Goal: Task Accomplishment & Management: Complete application form

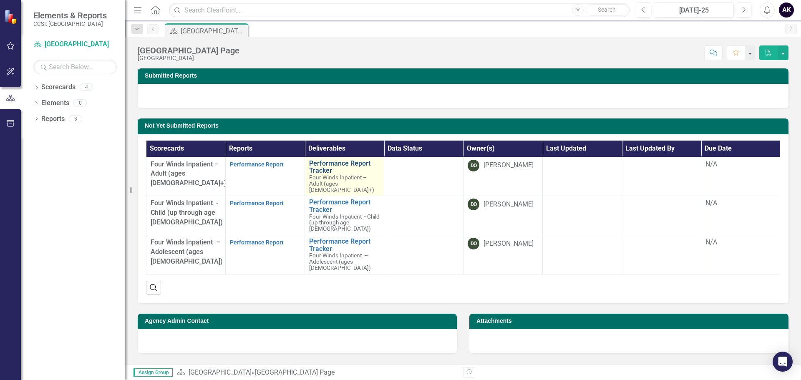
click at [328, 162] on link "Performance Report Tracker" at bounding box center [344, 167] width 70 height 15
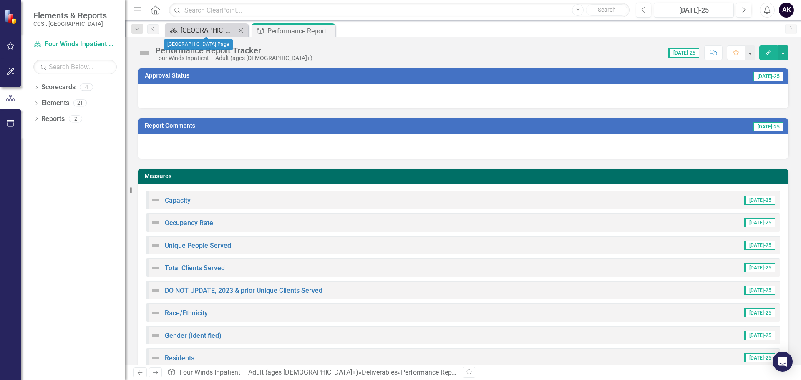
click at [196, 28] on div "[GEOGRAPHIC_DATA] Page" at bounding box center [208, 30] width 55 height 10
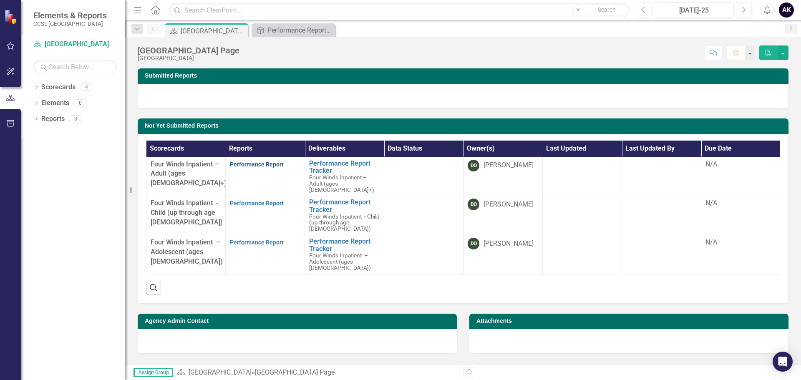
click at [265, 163] on link "Performance Report" at bounding box center [257, 164] width 54 height 7
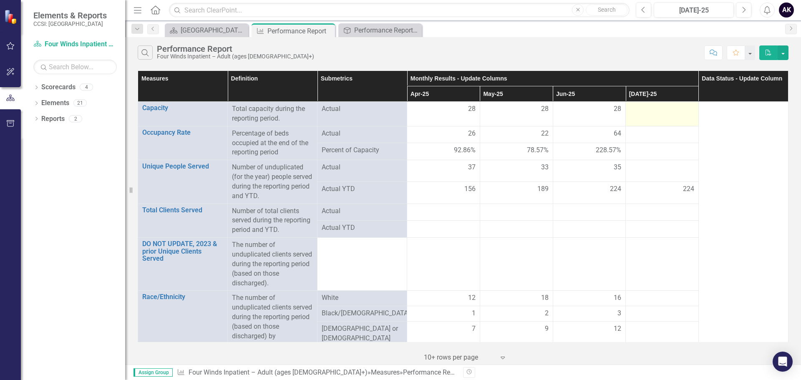
click at [659, 108] on div at bounding box center [662, 109] width 64 height 10
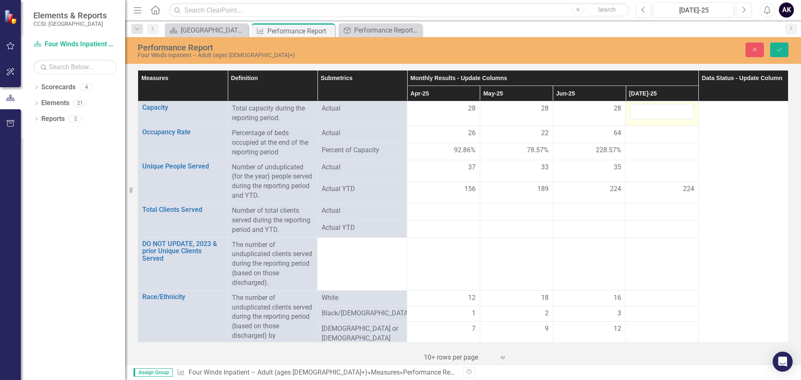
click at [659, 108] on input "number" at bounding box center [662, 111] width 64 height 15
type input "28"
click at [643, 136] on div at bounding box center [662, 133] width 64 height 10
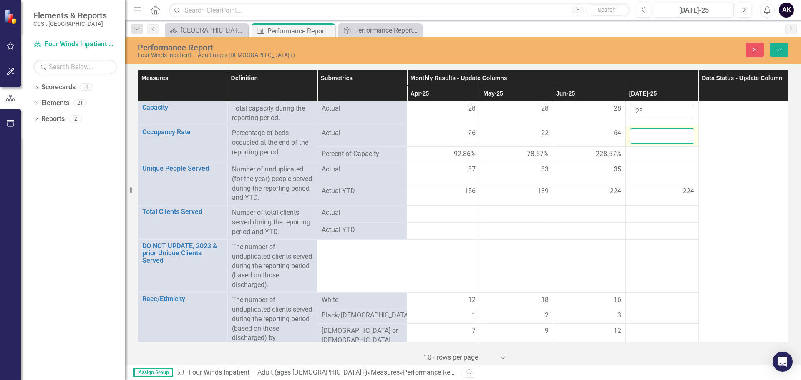
click at [643, 136] on input "number" at bounding box center [662, 135] width 64 height 15
type input "34"
click at [652, 167] on div at bounding box center [662, 170] width 64 height 10
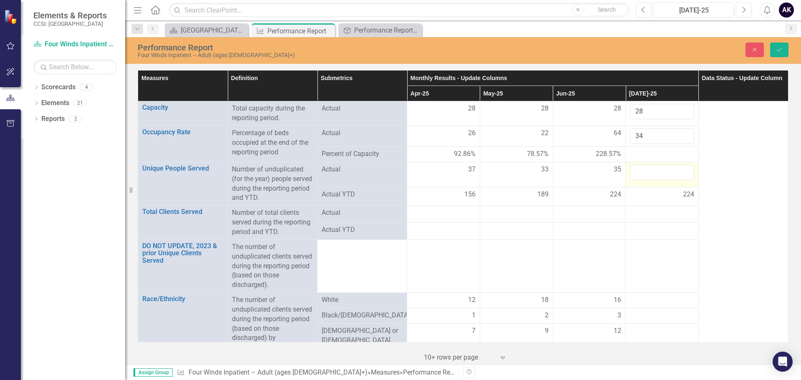
click at [652, 167] on input "number" at bounding box center [662, 172] width 64 height 15
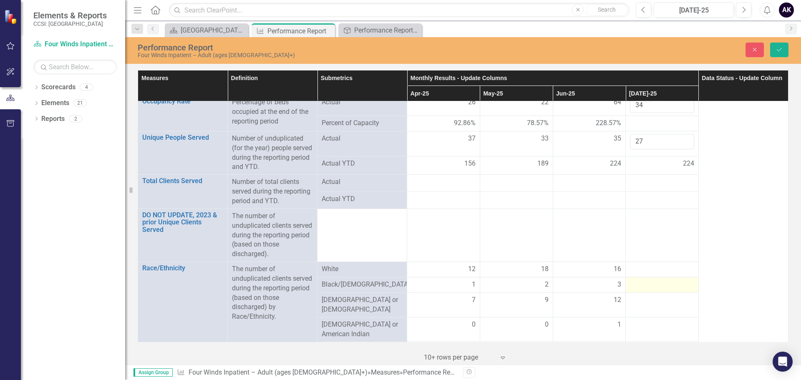
scroll to position [83, 0]
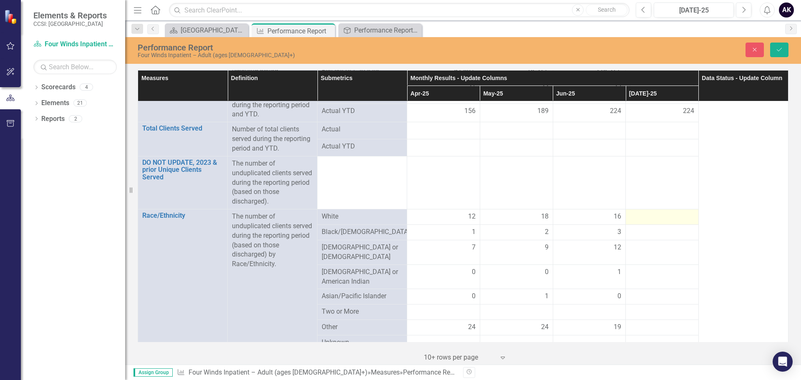
type input "27"
click at [648, 215] on div at bounding box center [662, 217] width 64 height 10
click at [648, 215] on input "number" at bounding box center [662, 219] width 64 height 15
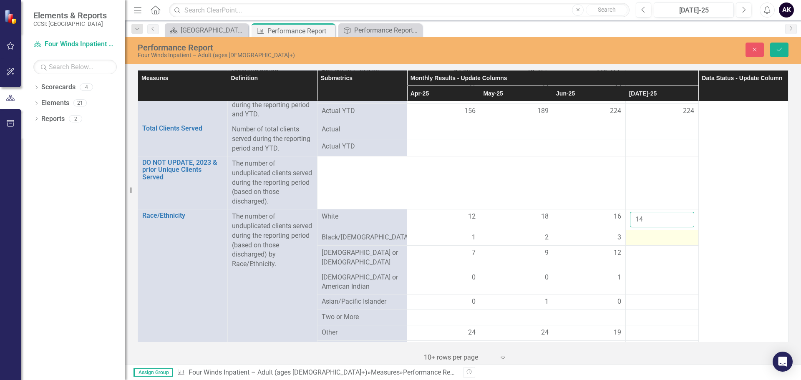
type input "14"
click at [651, 242] on div at bounding box center [662, 238] width 64 height 10
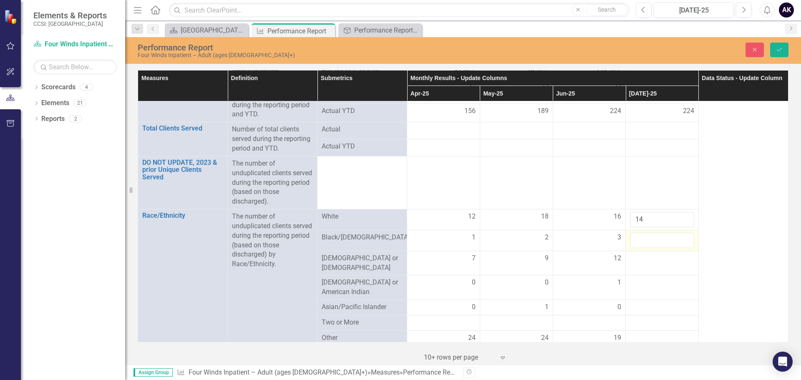
click at [651, 242] on input "number" at bounding box center [662, 240] width 64 height 15
type input "2"
click at [642, 261] on div at bounding box center [662, 259] width 64 height 10
click at [642, 261] on input "number" at bounding box center [662, 261] width 64 height 15
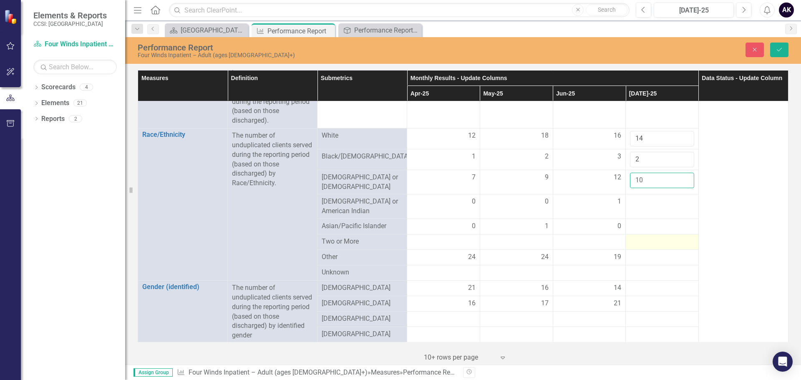
scroll to position [167, 0]
type input "10"
click at [635, 199] on div at bounding box center [662, 199] width 64 height 10
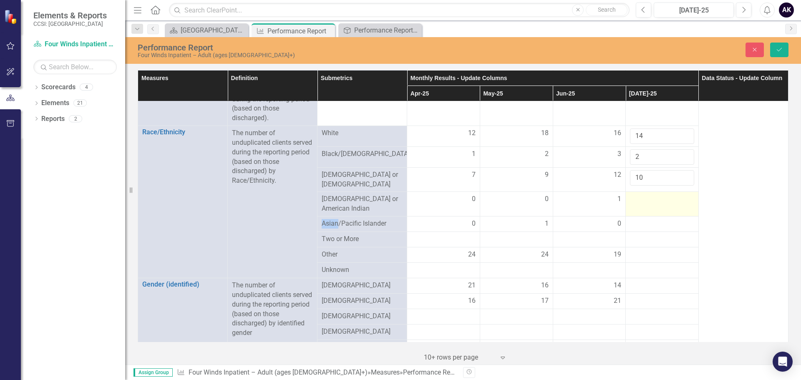
click at [635, 199] on div at bounding box center [662, 199] width 64 height 10
click at [635, 199] on input "number" at bounding box center [662, 201] width 64 height 15
type input "0"
click at [633, 223] on div at bounding box center [662, 224] width 64 height 10
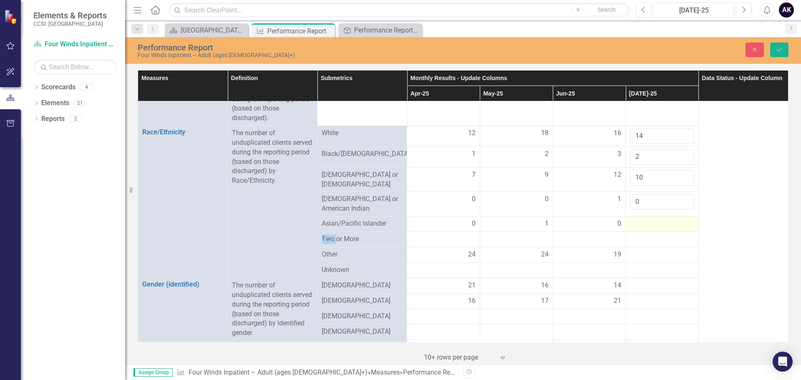
click at [633, 223] on div at bounding box center [662, 224] width 64 height 10
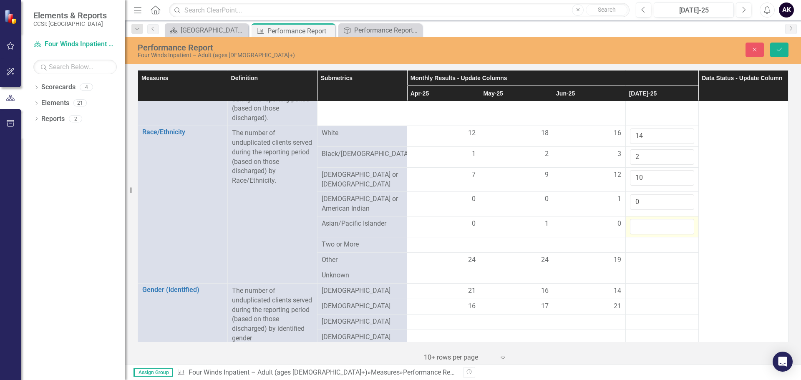
click at [633, 223] on input "number" at bounding box center [662, 226] width 64 height 15
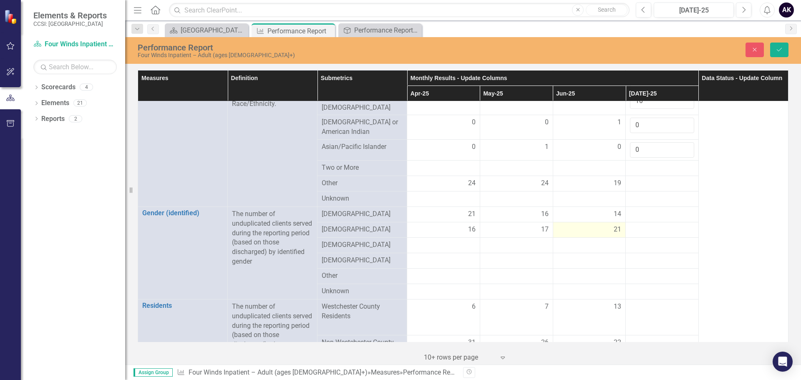
scroll to position [250, 0]
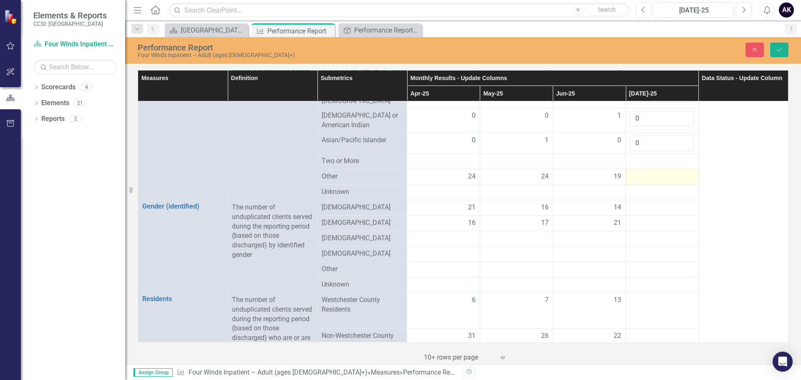
type input "0"
click at [644, 172] on div at bounding box center [662, 177] width 64 height 10
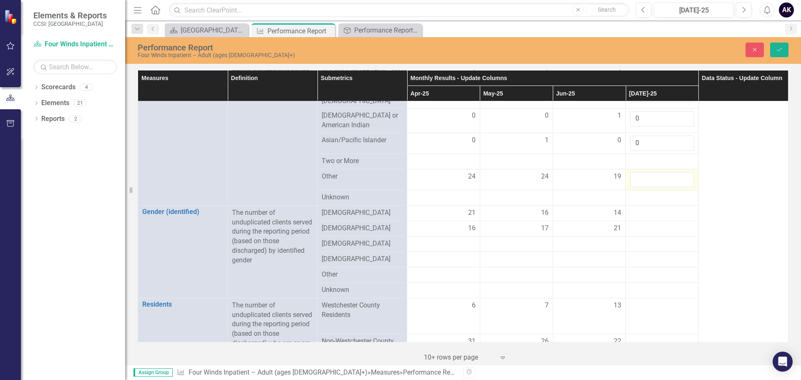
click at [644, 172] on input "number" at bounding box center [662, 179] width 64 height 15
type input "12"
click at [646, 208] on div at bounding box center [662, 213] width 64 height 10
click at [646, 208] on input "number" at bounding box center [662, 215] width 64 height 15
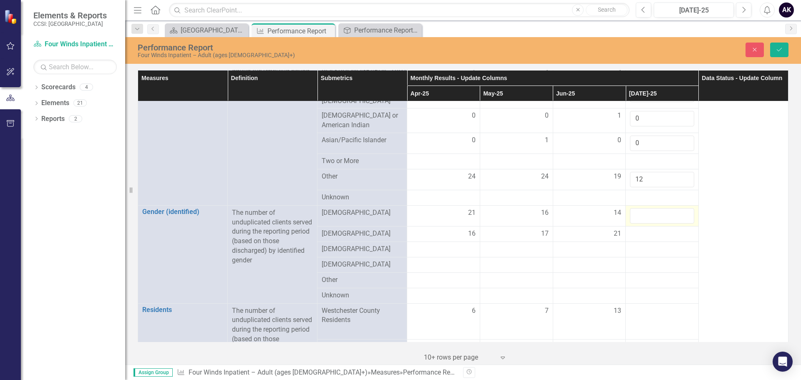
click at [646, 208] on input "number" at bounding box center [662, 215] width 64 height 15
type input "13"
click at [637, 229] on div at bounding box center [662, 234] width 64 height 10
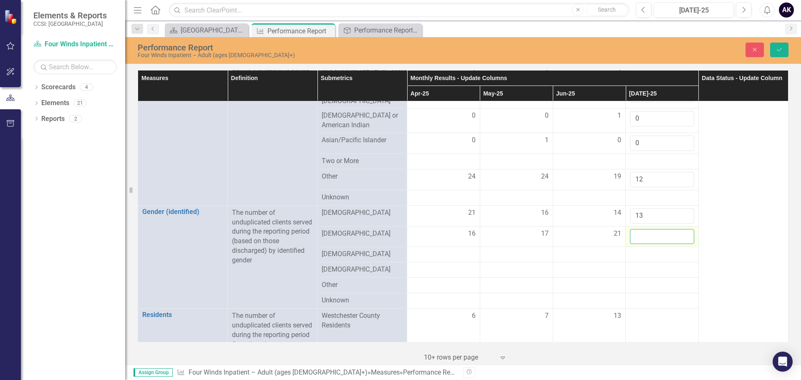
click at [637, 229] on input "number" at bounding box center [662, 236] width 64 height 15
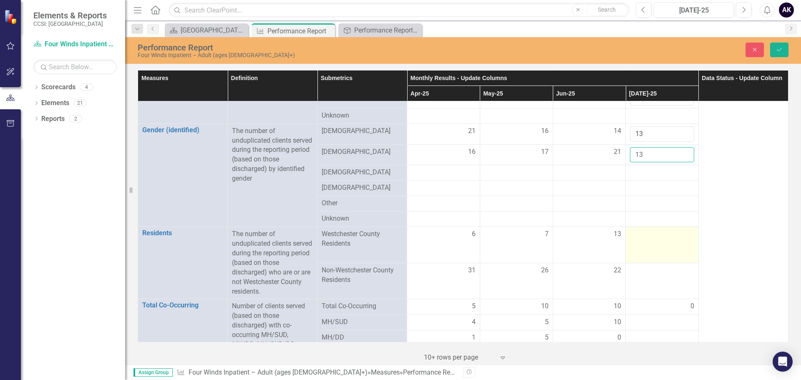
scroll to position [334, 0]
type input "13"
click at [651, 228] on div at bounding box center [662, 233] width 64 height 10
click at [651, 228] on input "number" at bounding box center [662, 235] width 64 height 15
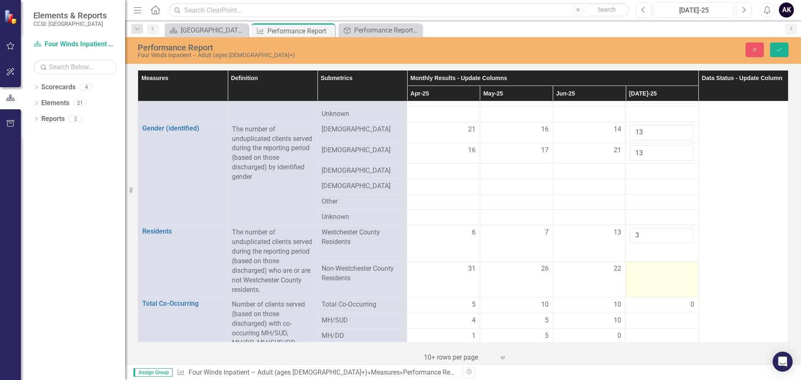
type input "3"
click at [659, 264] on div at bounding box center [662, 269] width 64 height 10
click at [658, 265] on div at bounding box center [662, 269] width 64 height 10
click at [658, 265] on input "number" at bounding box center [662, 271] width 64 height 15
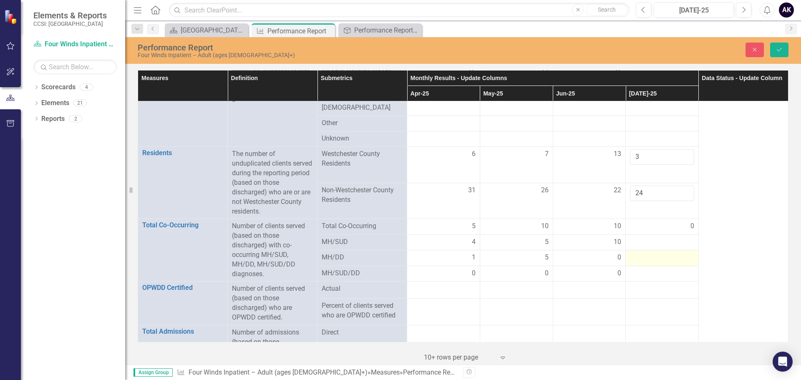
scroll to position [417, 0]
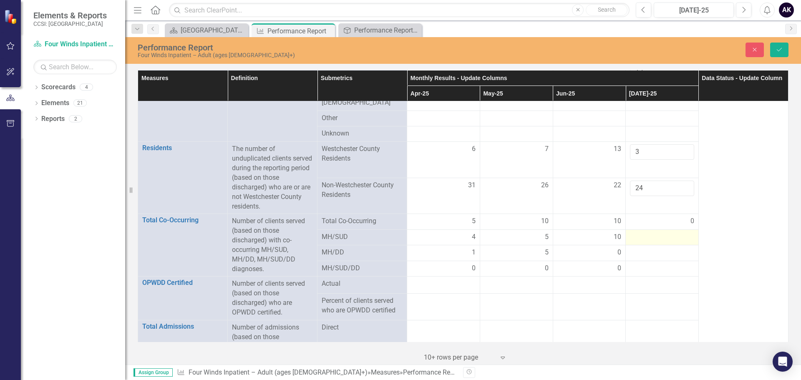
type input "24"
click at [638, 235] on div at bounding box center [662, 237] width 64 height 10
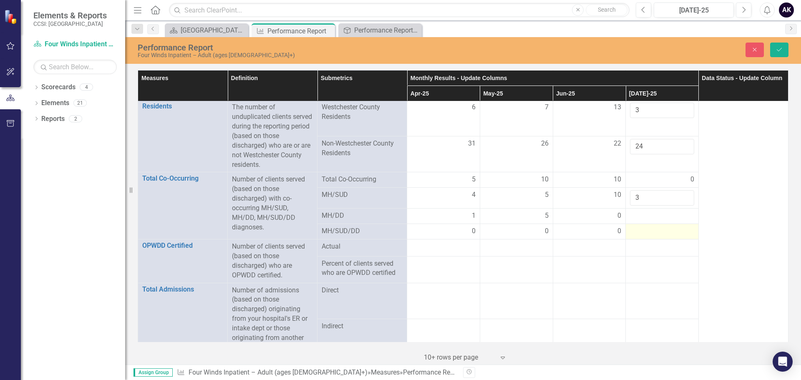
scroll to position [501, 0]
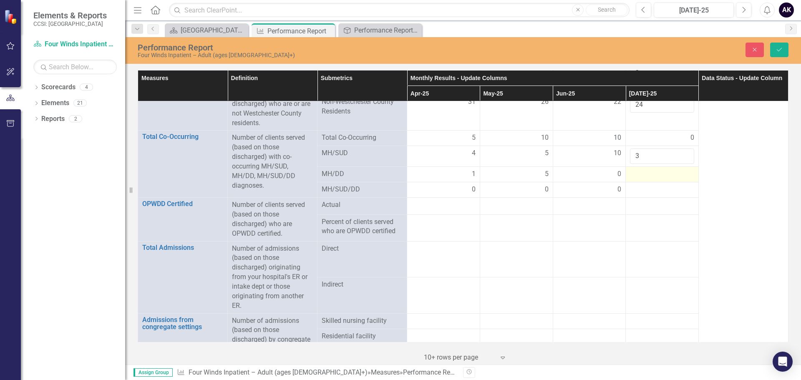
type input "3"
click at [649, 169] on div at bounding box center [662, 174] width 64 height 10
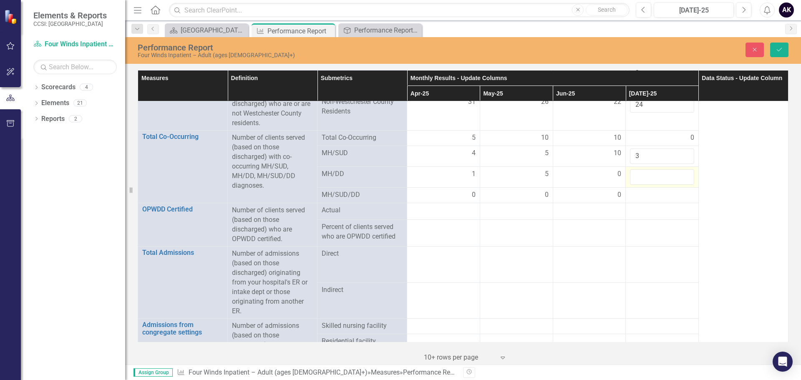
click at [649, 169] on input "number" at bounding box center [662, 176] width 64 height 15
type input "0"
click at [638, 195] on div at bounding box center [662, 195] width 64 height 10
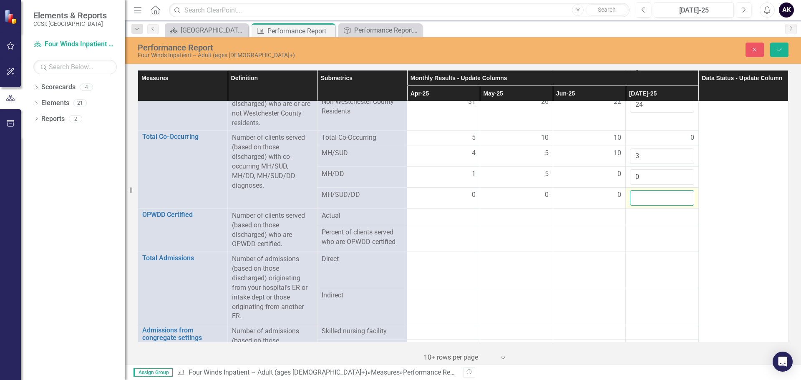
click at [638, 195] on input "number" at bounding box center [662, 197] width 64 height 15
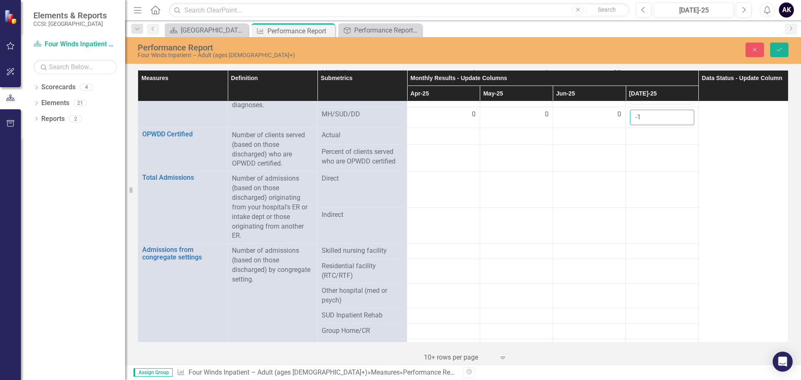
scroll to position [584, 0]
type input "-1"
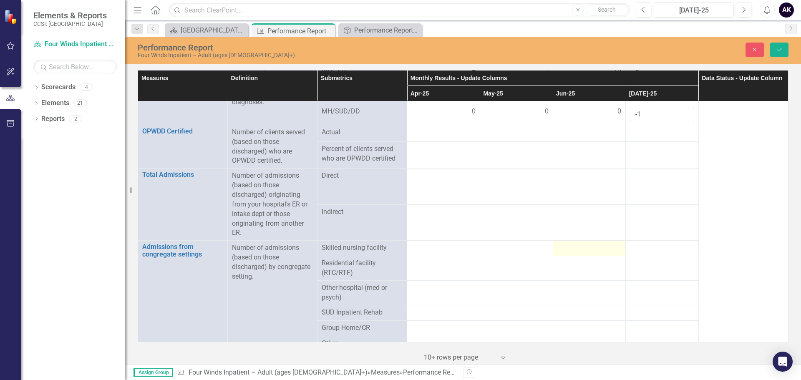
click at [569, 243] on div at bounding box center [589, 248] width 64 height 10
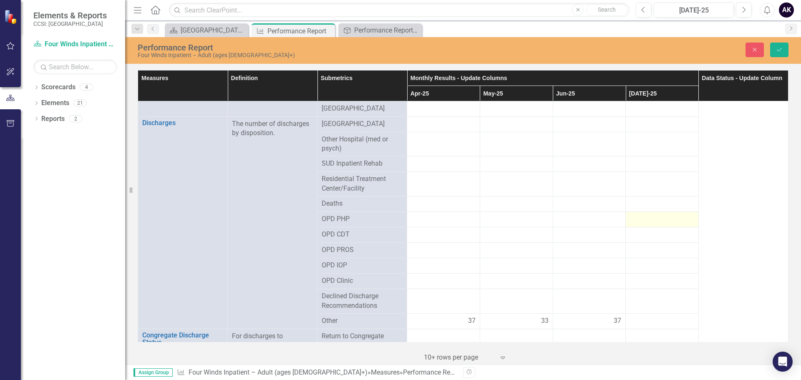
scroll to position [959, 0]
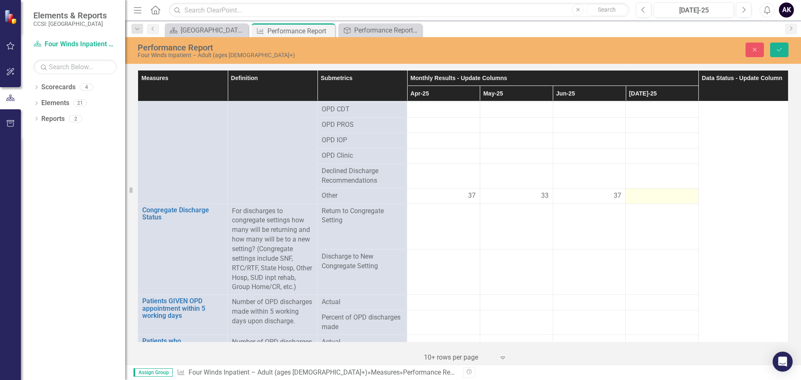
click at [636, 194] on div at bounding box center [662, 196] width 64 height 10
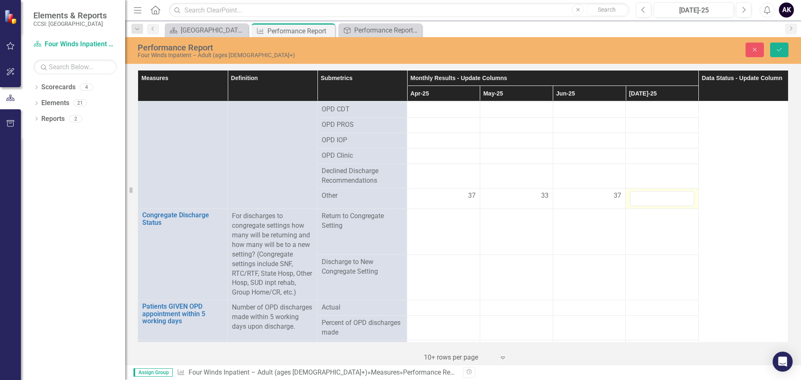
click at [636, 194] on input "number" at bounding box center [662, 198] width 64 height 15
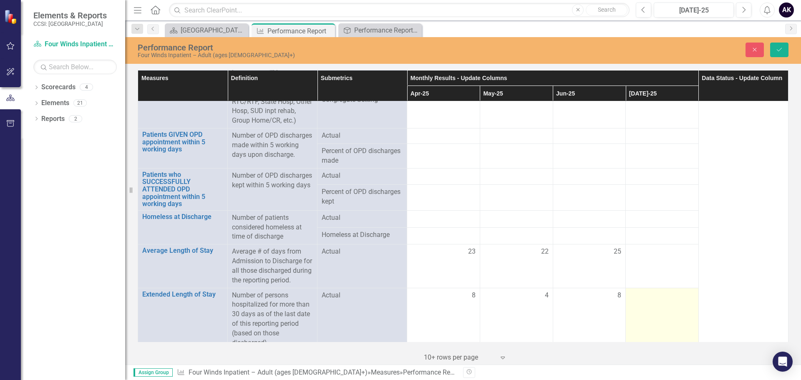
scroll to position [1210, 0]
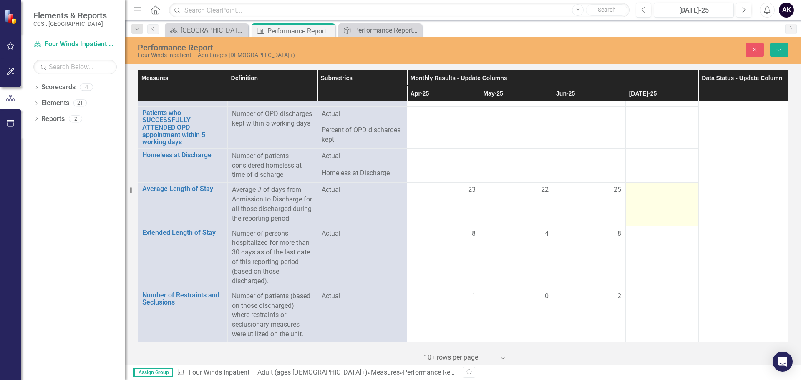
type input "27"
click at [655, 185] on div at bounding box center [662, 190] width 64 height 10
click at [655, 185] on input "number" at bounding box center [662, 192] width 64 height 15
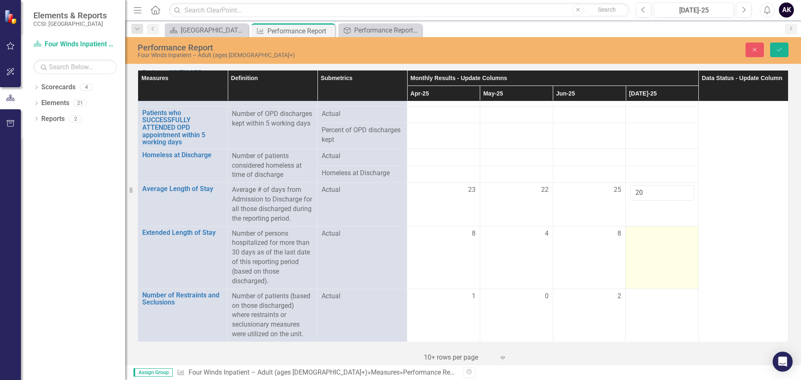
type input "20"
click at [646, 239] on div at bounding box center [662, 234] width 64 height 10
click at [646, 239] on input "number" at bounding box center [662, 236] width 64 height 15
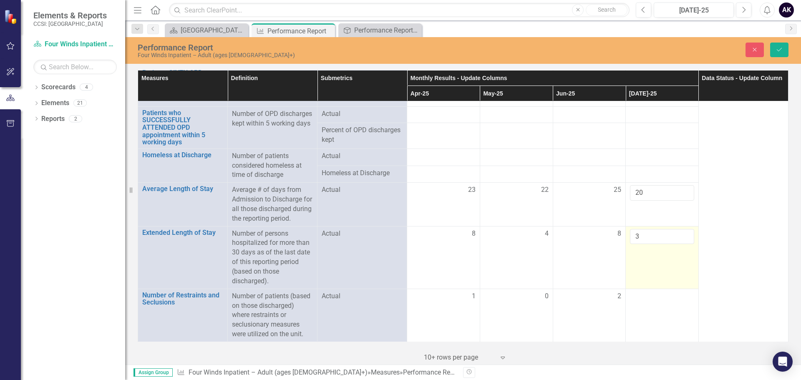
scroll to position [1212, 0]
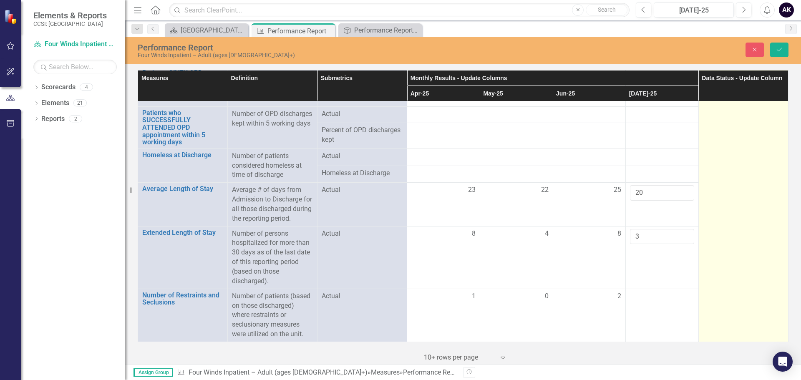
type input "3"
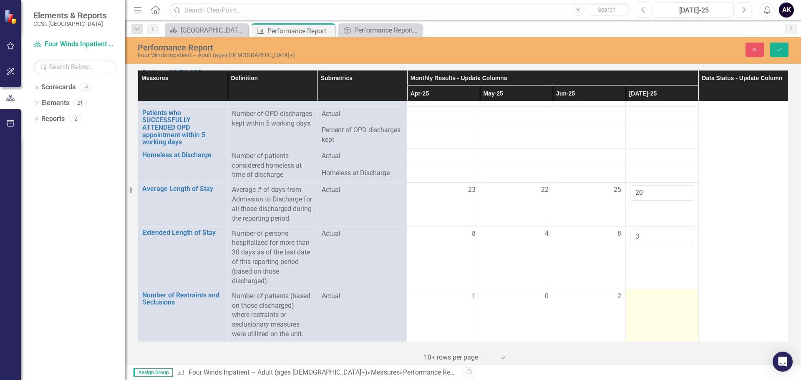
click at [653, 309] on td at bounding box center [662, 315] width 73 height 53
click at [652, 308] on td at bounding box center [662, 315] width 73 height 53
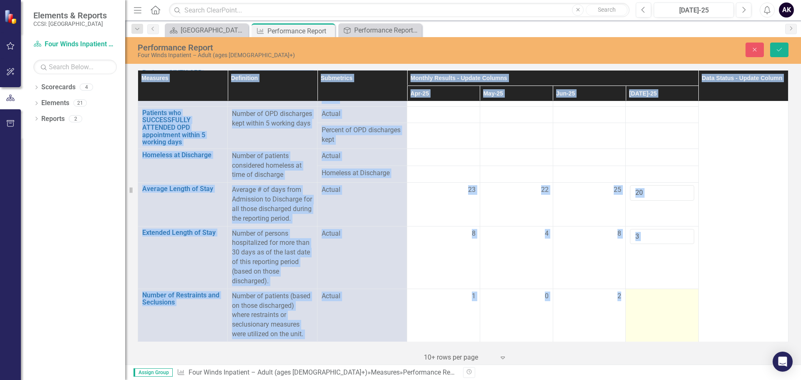
click at [652, 308] on td at bounding box center [662, 315] width 73 height 53
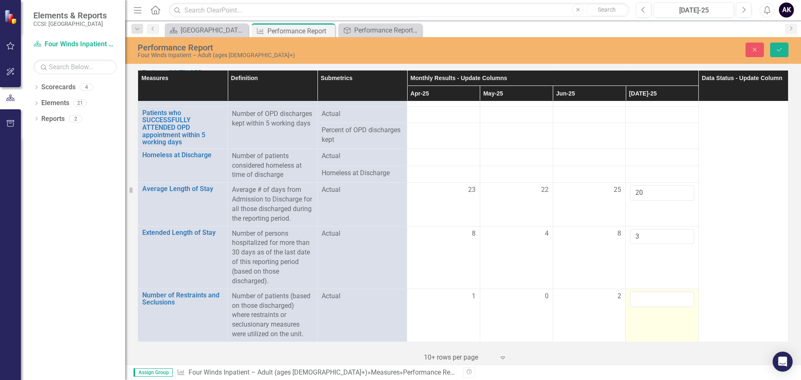
click at [651, 308] on td at bounding box center [662, 315] width 73 height 53
click at [645, 310] on td at bounding box center [662, 315] width 73 height 53
click at [634, 298] on input "number" at bounding box center [662, 299] width 64 height 15
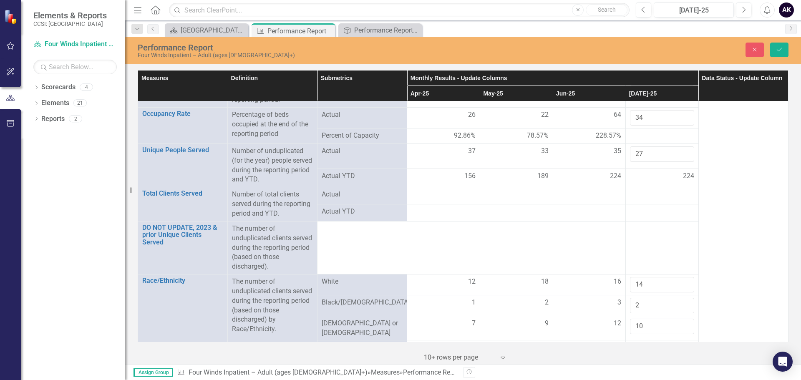
scroll to position [0, 0]
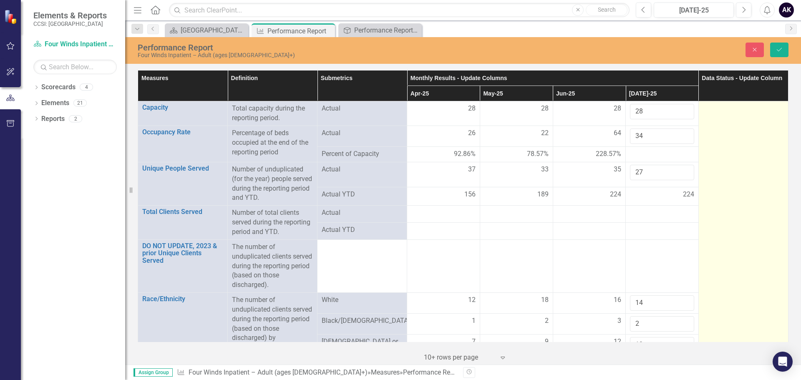
type input "0"
click at [735, 111] on div at bounding box center [743, 109] width 81 height 10
click at [735, 111] on div "Not Defined" at bounding box center [739, 112] width 60 height 10
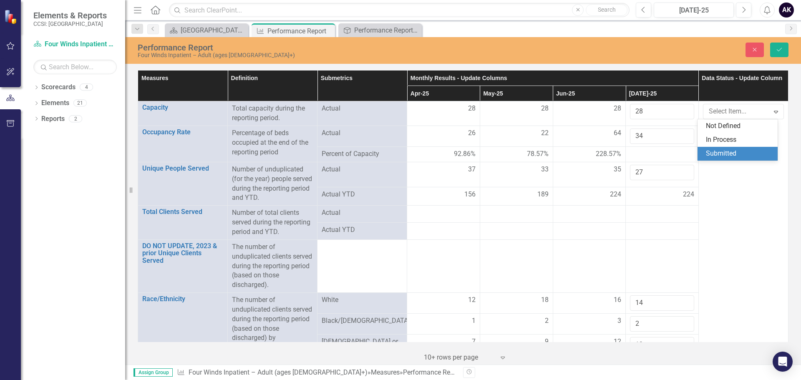
click at [734, 156] on div "Submitted" at bounding box center [739, 154] width 67 height 10
click at [780, 45] on button "Save" at bounding box center [779, 50] width 18 height 15
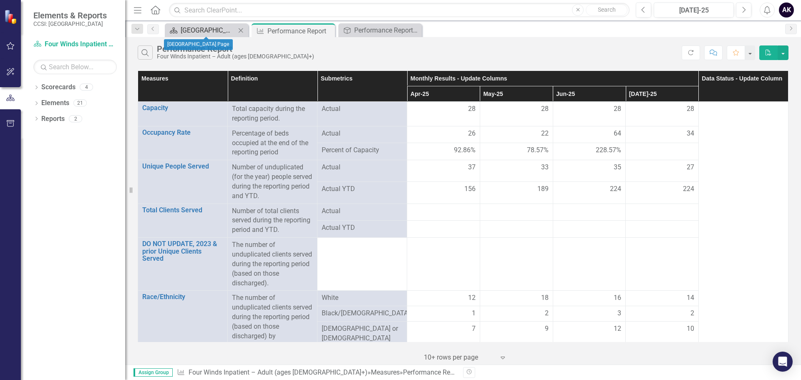
click at [210, 29] on div "[GEOGRAPHIC_DATA] Page" at bounding box center [208, 30] width 55 height 10
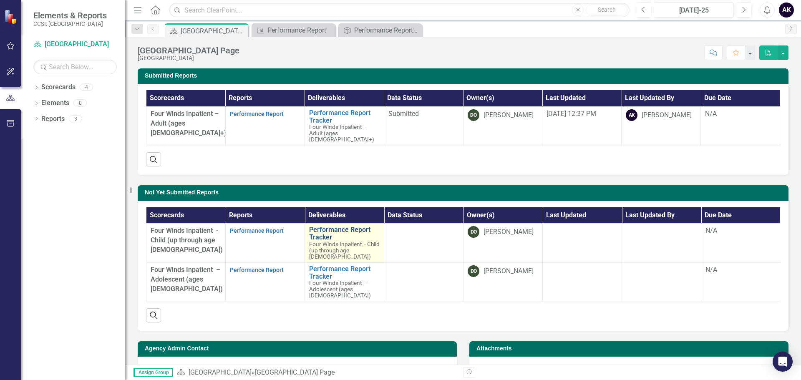
click at [330, 226] on link "Performance Report Tracker" at bounding box center [344, 233] width 70 height 15
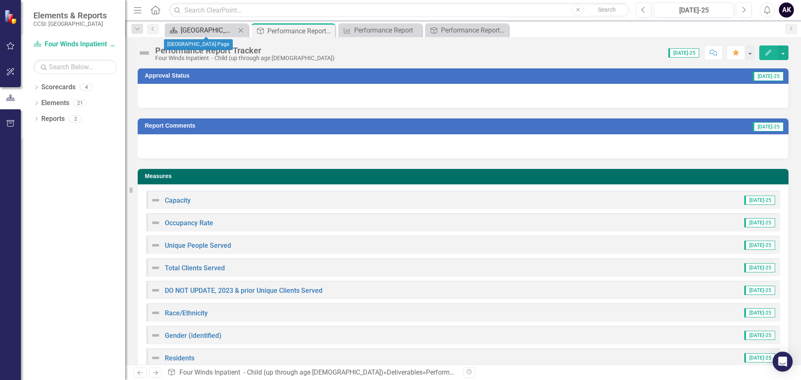
click at [212, 28] on div "[GEOGRAPHIC_DATA] Page" at bounding box center [208, 30] width 55 height 10
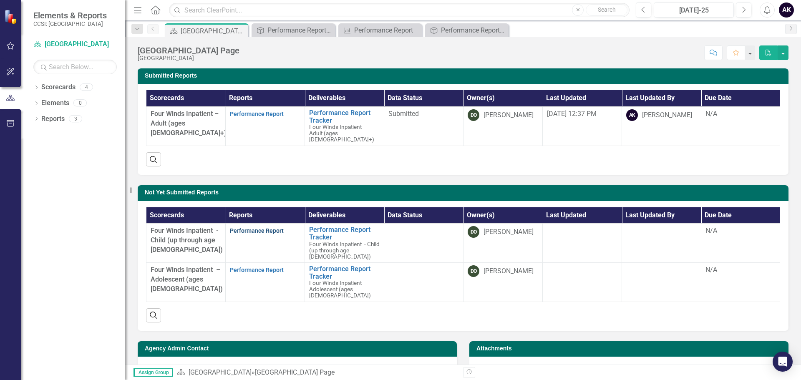
click at [272, 230] on link "Performance Report" at bounding box center [257, 230] width 54 height 7
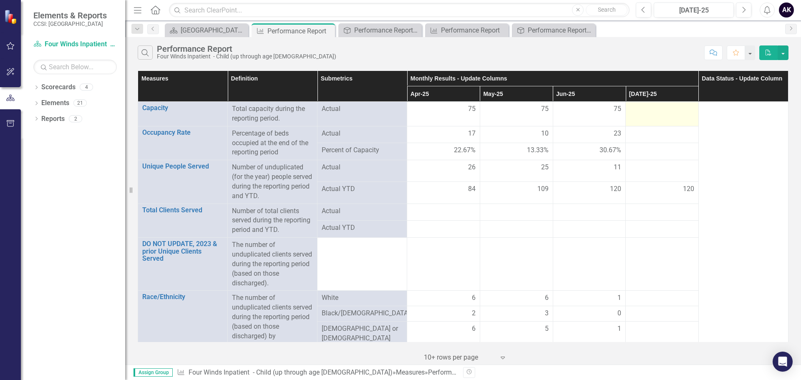
click at [638, 110] on div at bounding box center [662, 109] width 64 height 10
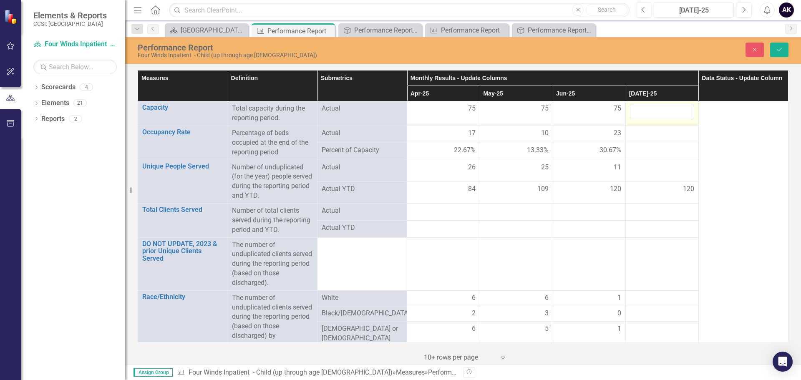
click at [638, 110] on input "number" at bounding box center [662, 111] width 64 height 15
type input "75"
click at [658, 130] on div at bounding box center [662, 133] width 64 height 10
click at [658, 130] on input "number" at bounding box center [662, 135] width 64 height 15
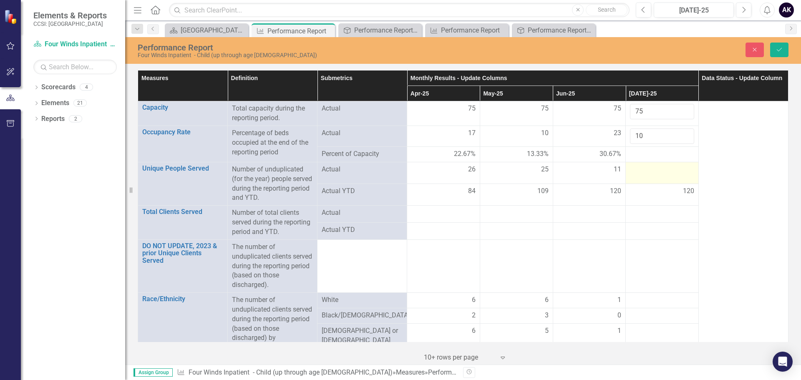
type input "10"
click at [666, 173] on div at bounding box center [662, 170] width 64 height 10
click at [666, 173] on input "number" at bounding box center [662, 172] width 64 height 15
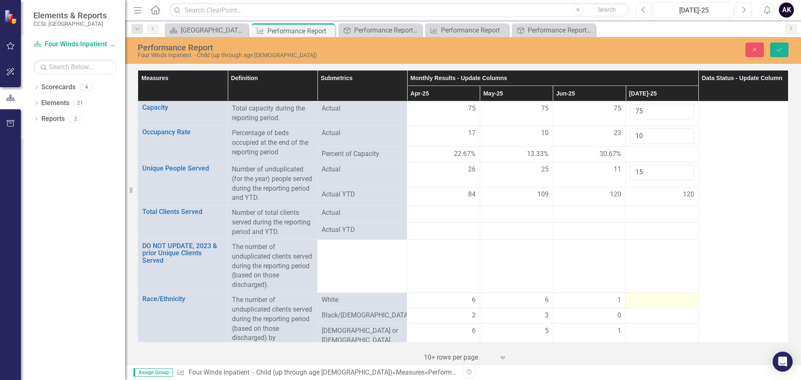
type input "15"
click at [670, 301] on div at bounding box center [662, 300] width 64 height 10
click at [670, 301] on input "number" at bounding box center [662, 302] width 64 height 15
type input "4"
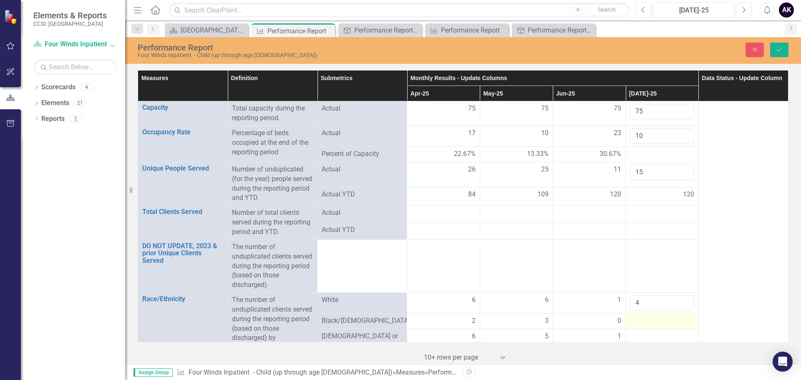
click at [643, 325] on div at bounding box center [662, 321] width 64 height 10
click at [643, 325] on input "number" at bounding box center [662, 323] width 64 height 15
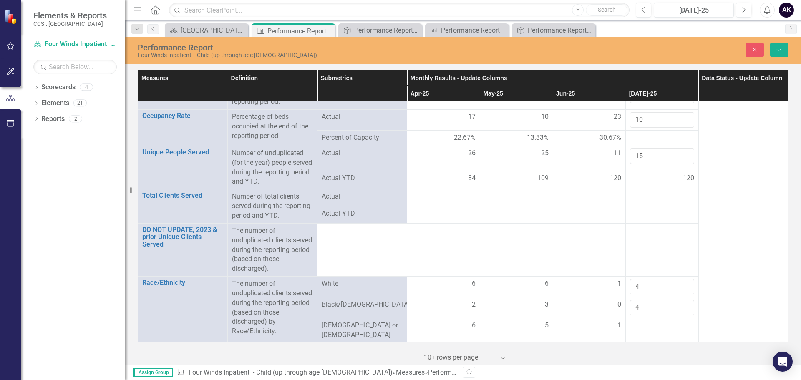
scroll to position [42, 0]
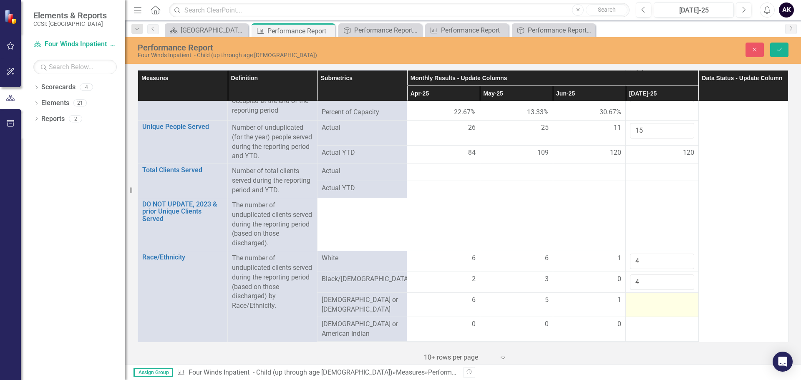
type input "4"
click at [644, 302] on div at bounding box center [662, 300] width 64 height 10
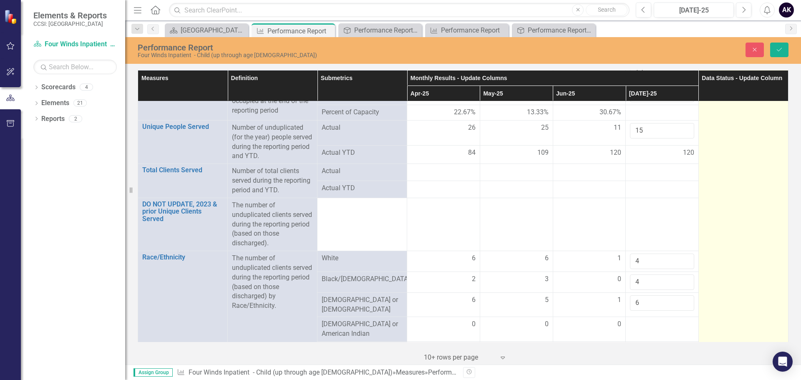
type input "6"
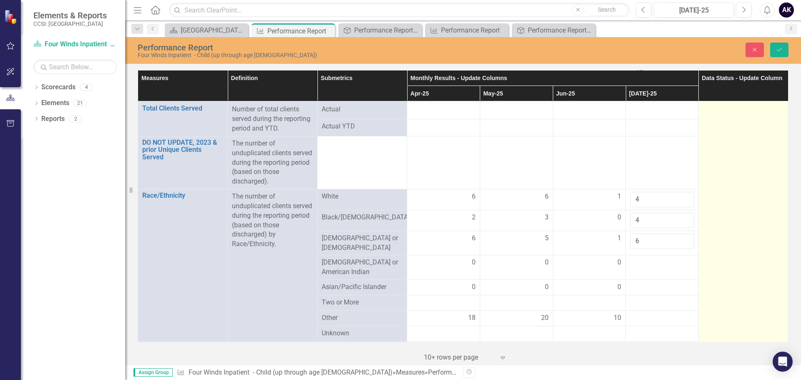
scroll to position [209, 0]
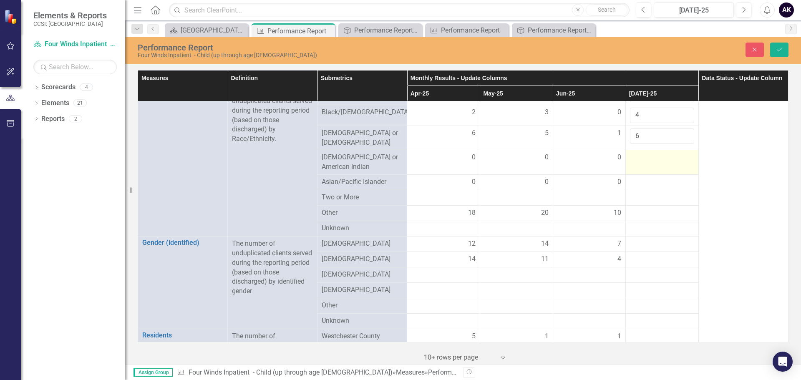
click at [642, 155] on div at bounding box center [662, 158] width 64 height 10
click at [642, 155] on input "number" at bounding box center [662, 160] width 64 height 15
type input "0"
click at [651, 179] on div at bounding box center [662, 182] width 64 height 10
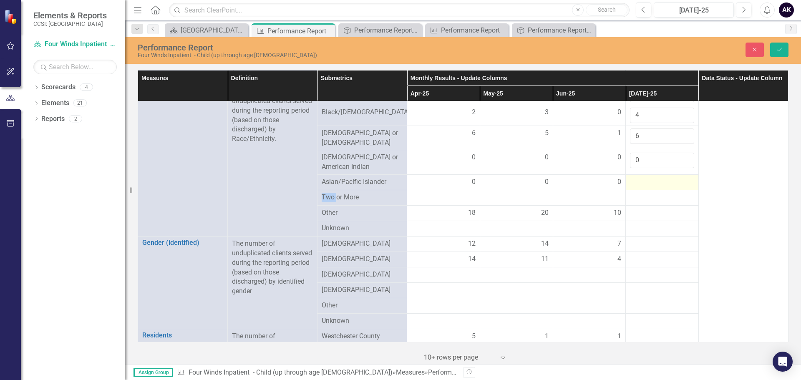
click at [651, 179] on div at bounding box center [662, 182] width 64 height 10
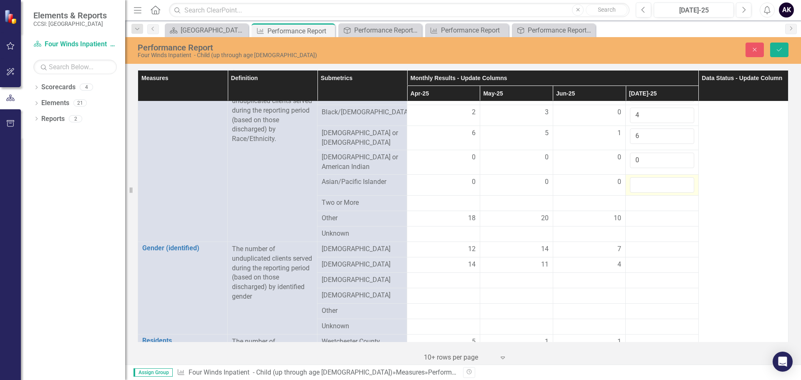
click at [651, 179] on input "number" at bounding box center [662, 184] width 64 height 15
type input "0"
click at [656, 214] on div at bounding box center [662, 219] width 64 height 10
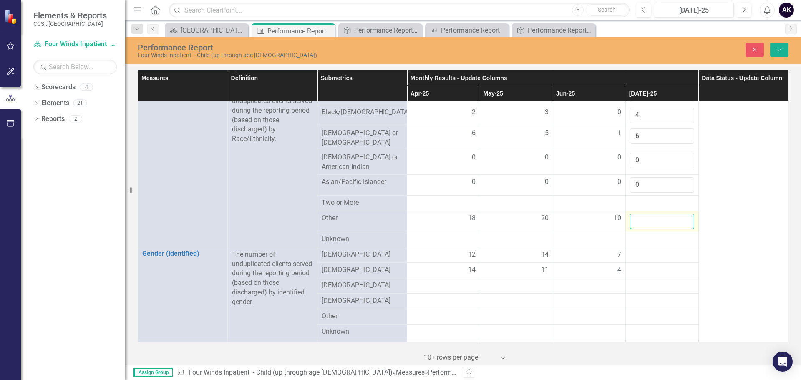
click at [656, 214] on input "number" at bounding box center [662, 221] width 64 height 15
type input "8"
click at [644, 252] on div at bounding box center [662, 255] width 64 height 10
click at [644, 252] on input "number" at bounding box center [662, 257] width 64 height 15
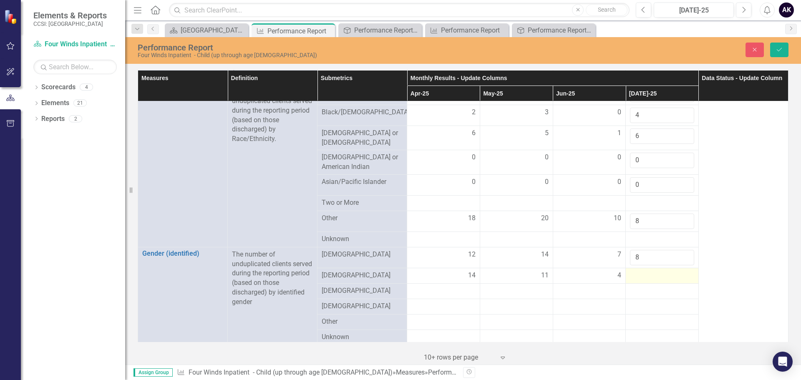
type input "8"
click at [646, 272] on div at bounding box center [662, 276] width 64 height 10
click at [645, 272] on input "number" at bounding box center [662, 278] width 64 height 15
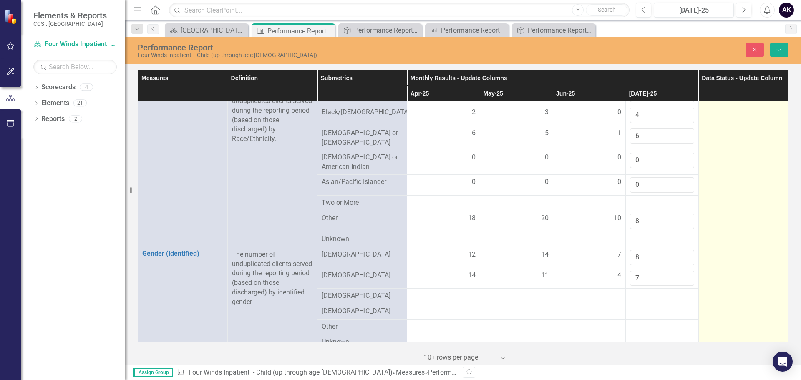
type input "7"
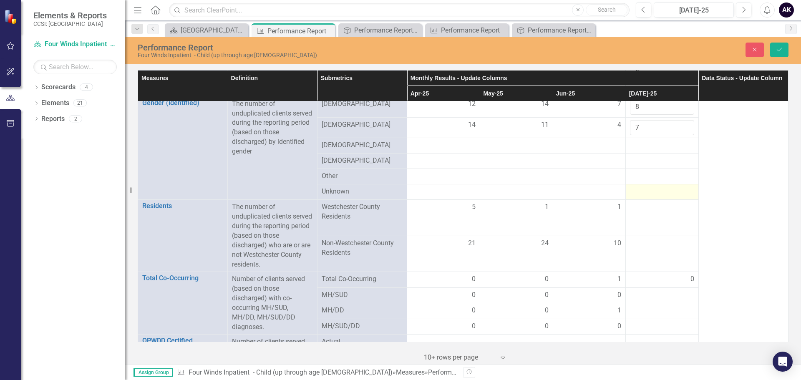
scroll to position [417, 0]
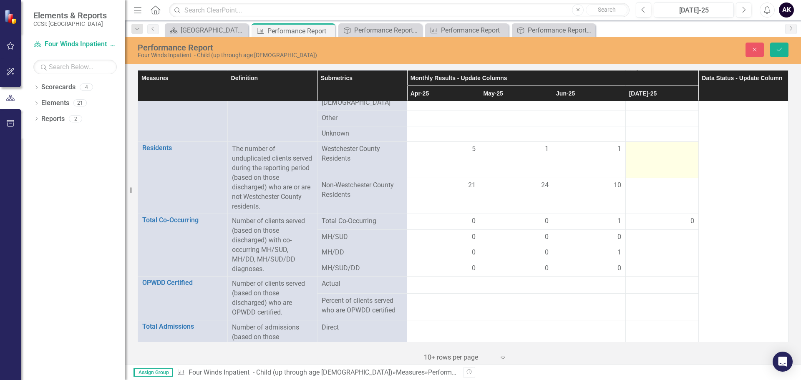
click at [657, 148] on div at bounding box center [662, 149] width 64 height 10
click at [657, 148] on input "number" at bounding box center [662, 151] width 64 height 15
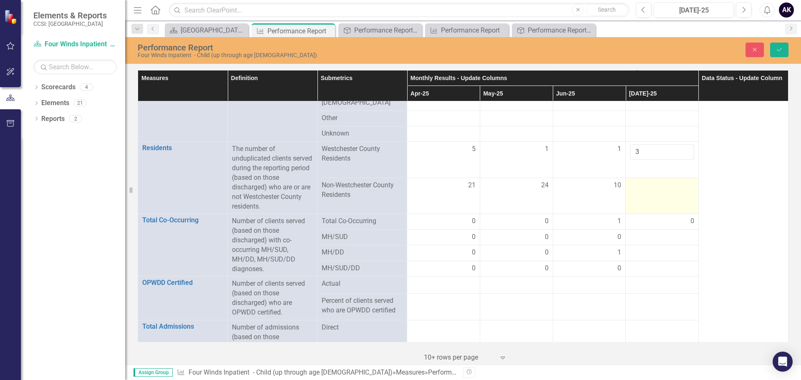
type input "3"
click at [637, 185] on div at bounding box center [662, 186] width 64 height 10
click at [637, 185] on input "number" at bounding box center [662, 188] width 64 height 15
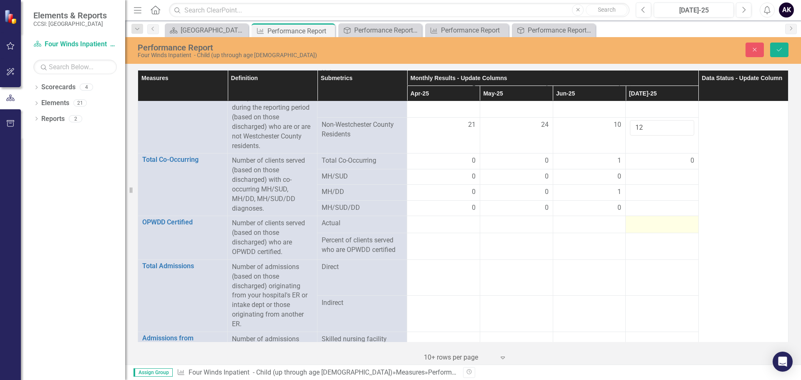
scroll to position [501, 0]
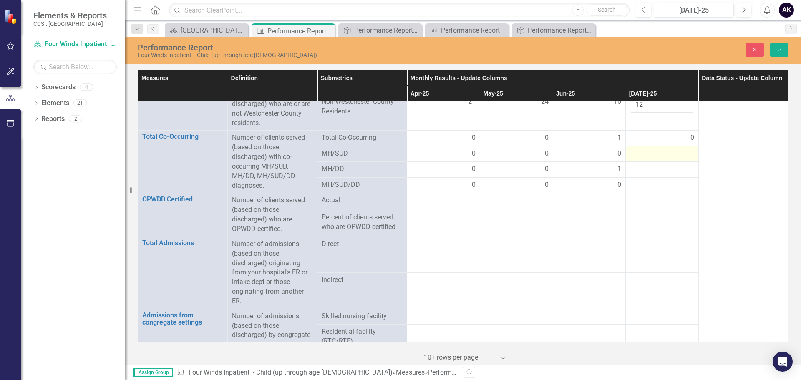
type input "12"
click at [668, 149] on div at bounding box center [662, 154] width 64 height 10
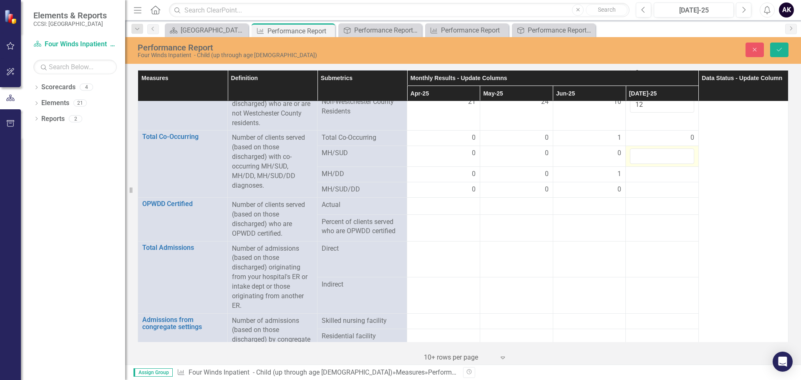
click at [668, 149] on input "number" at bounding box center [662, 156] width 64 height 15
type input "0"
click at [639, 174] on div at bounding box center [662, 174] width 64 height 10
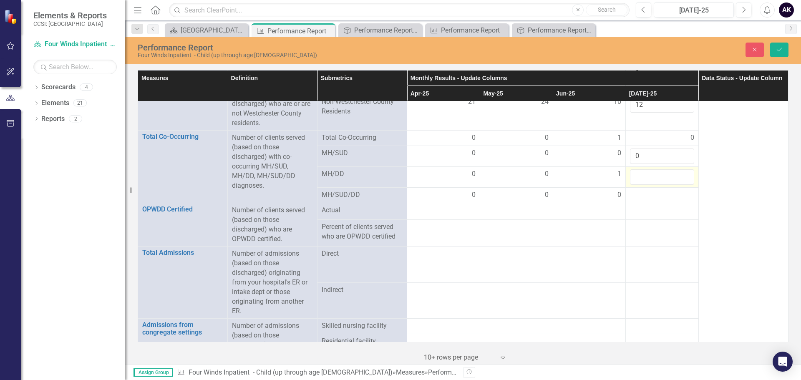
click at [639, 174] on input "number" at bounding box center [662, 176] width 64 height 15
type input "1"
click at [643, 195] on div at bounding box center [662, 195] width 64 height 10
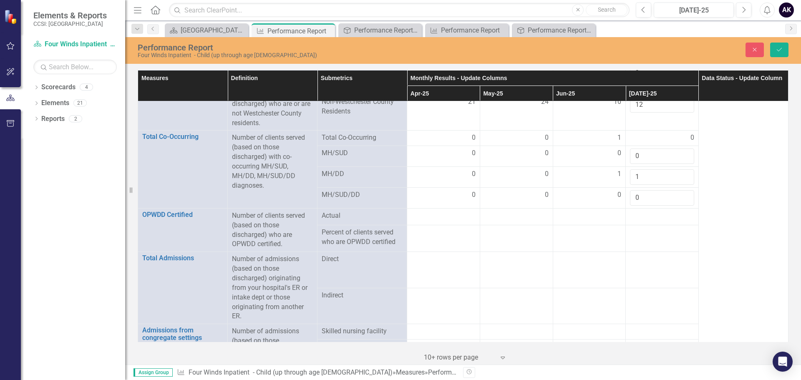
type input "0"
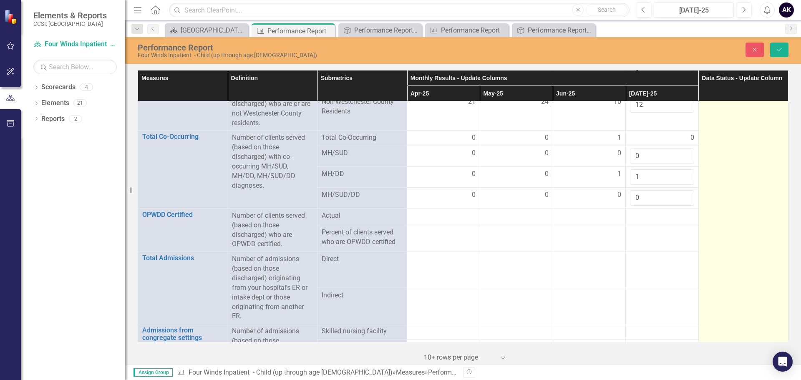
click at [746, 247] on td at bounding box center [743, 315] width 90 height 1428
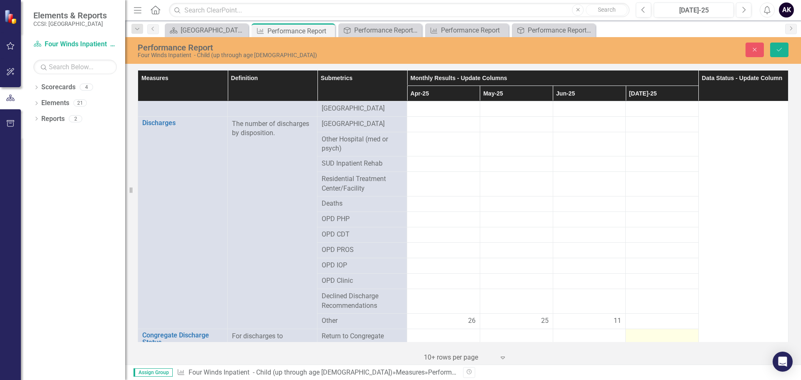
scroll to position [959, 0]
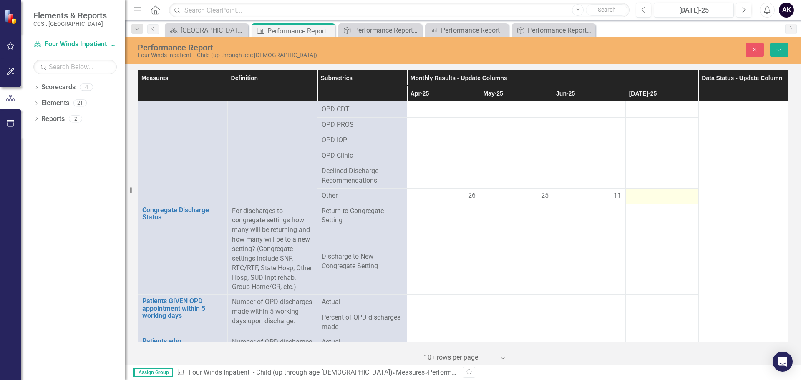
click at [644, 192] on div at bounding box center [662, 196] width 64 height 10
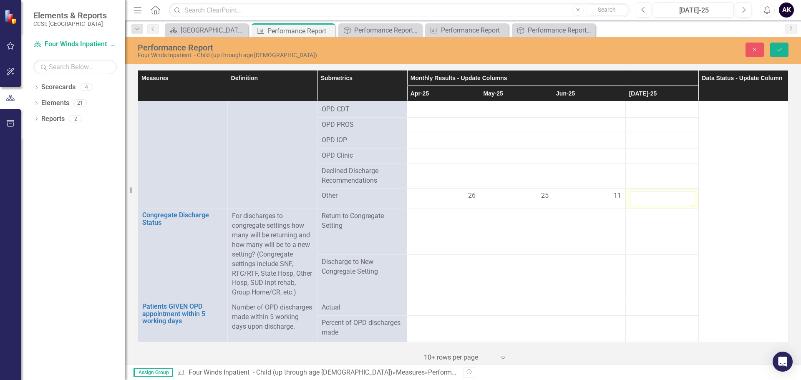
click at [644, 192] on input "number" at bounding box center [662, 198] width 64 height 15
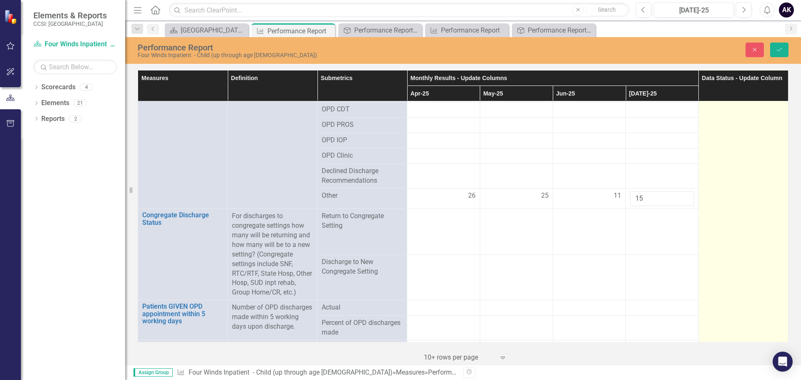
type input "15"
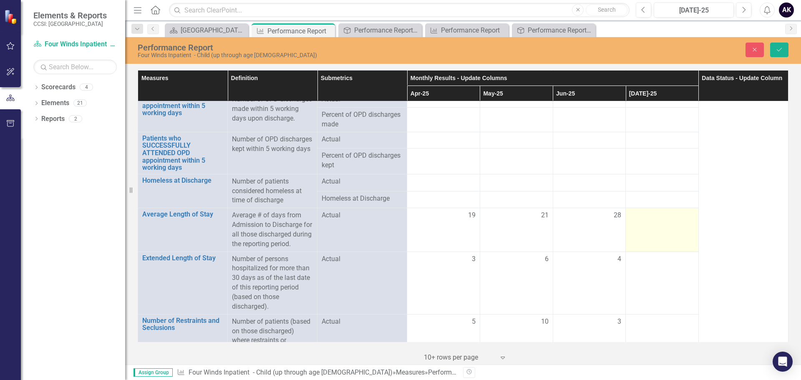
scroll to position [1168, 0]
click at [654, 220] on div at bounding box center [662, 215] width 64 height 10
click at [654, 222] on input "number" at bounding box center [662, 217] width 64 height 15
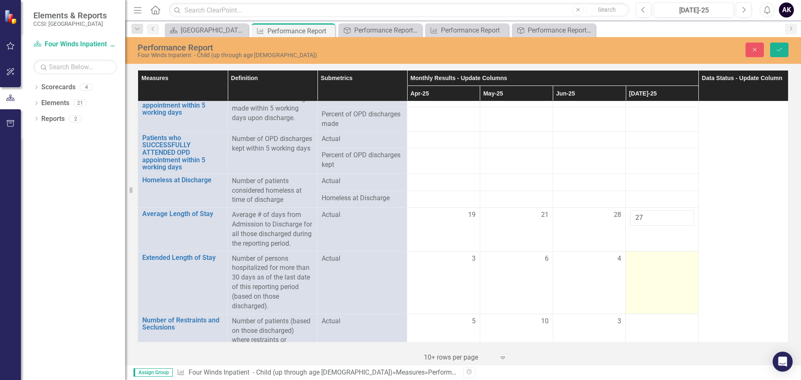
type input "27"
click at [653, 264] on div at bounding box center [662, 259] width 64 height 10
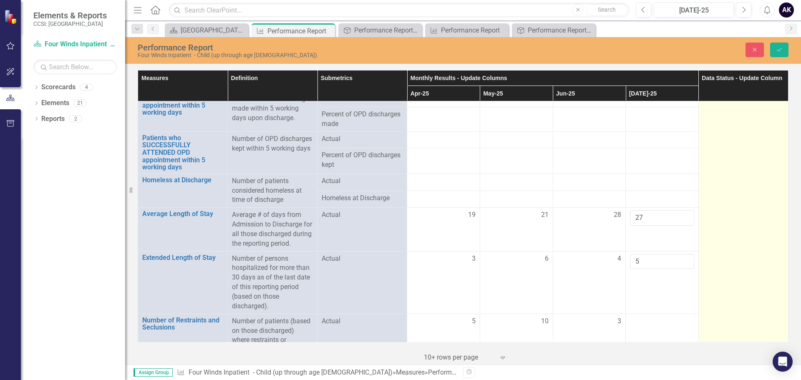
type input "5"
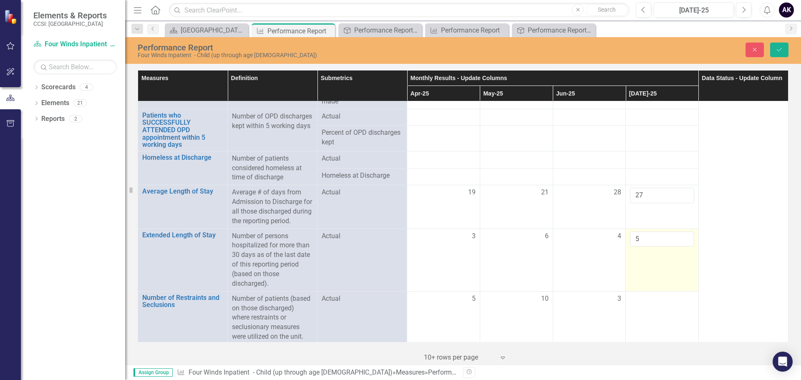
scroll to position [1212, 0]
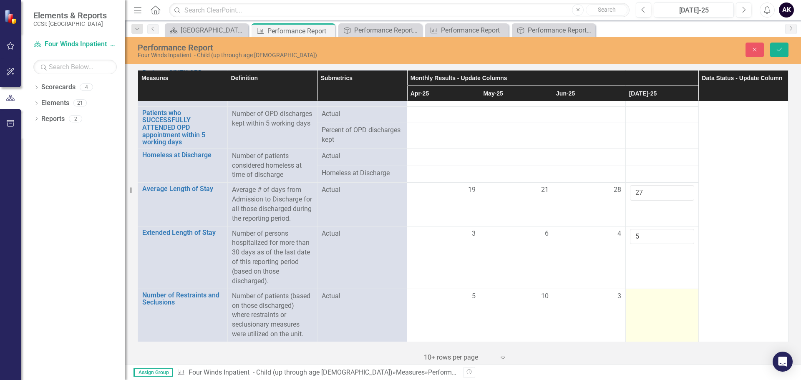
click at [655, 298] on div at bounding box center [662, 297] width 64 height 10
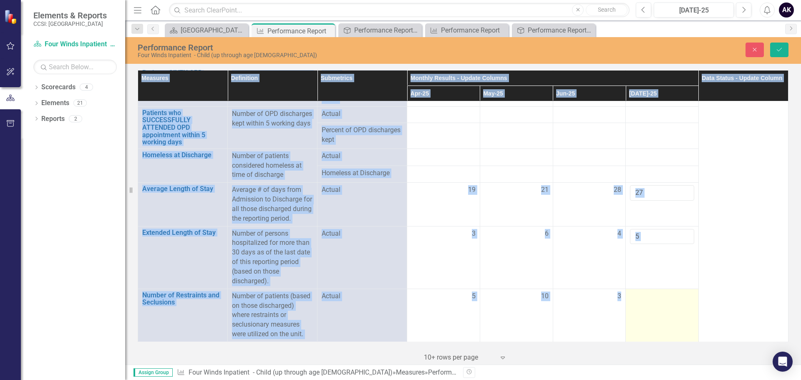
click at [655, 298] on div at bounding box center [662, 297] width 64 height 10
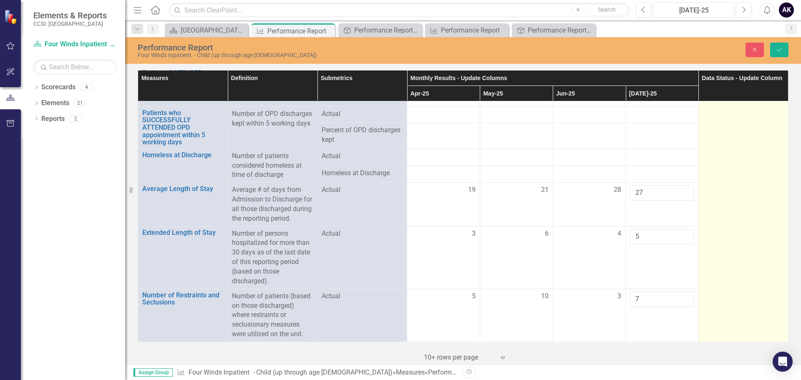
type input "7"
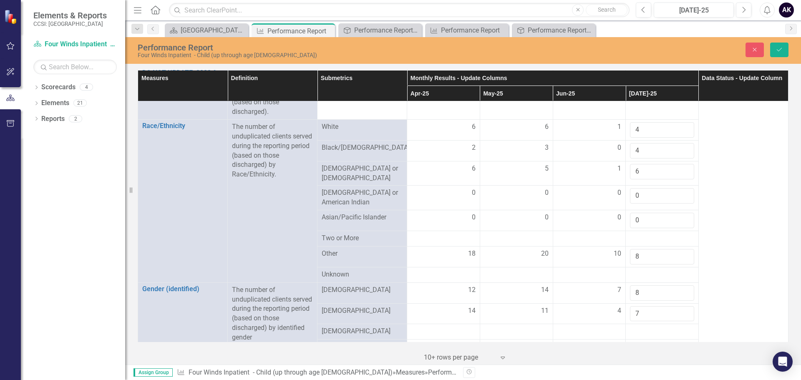
scroll to position [0, 0]
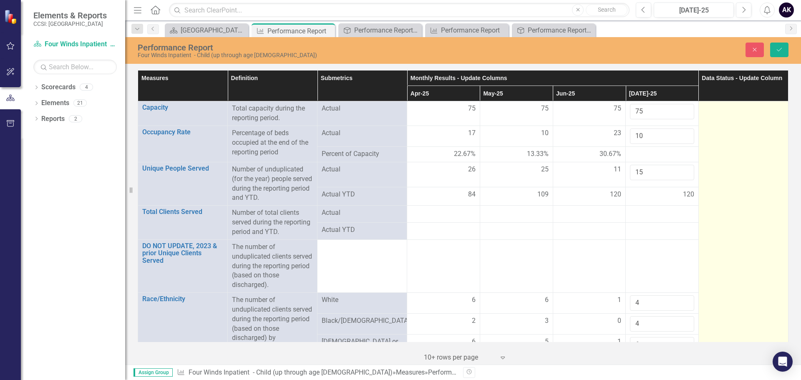
click at [728, 118] on div "Not Defined Expand" at bounding box center [743, 111] width 81 height 15
click at [730, 111] on div "Not Defined" at bounding box center [739, 112] width 60 height 10
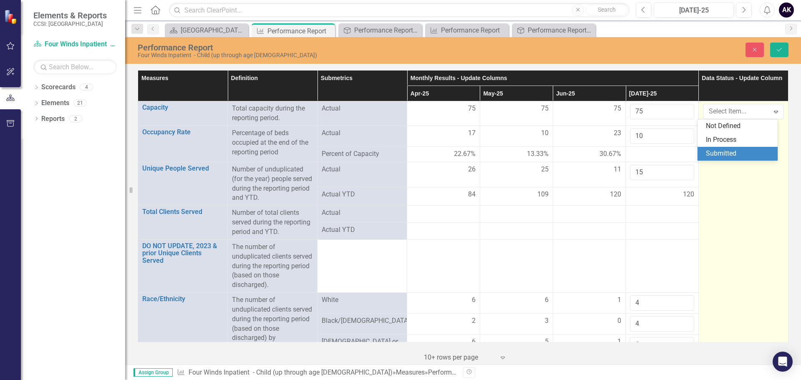
click at [738, 153] on div "Submitted" at bounding box center [739, 154] width 67 height 10
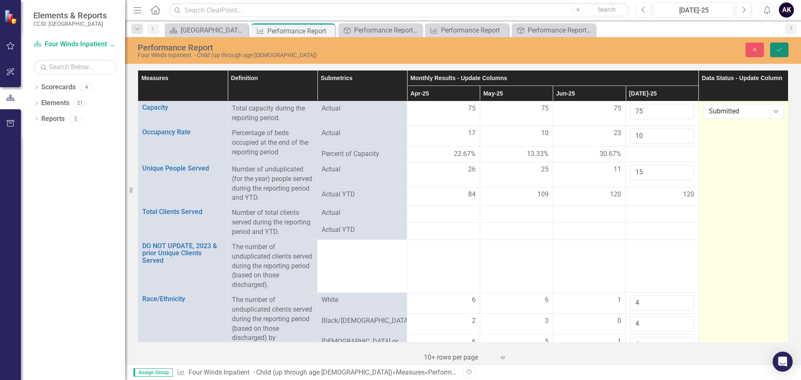
click at [780, 47] on icon "Save" at bounding box center [779, 50] width 8 height 6
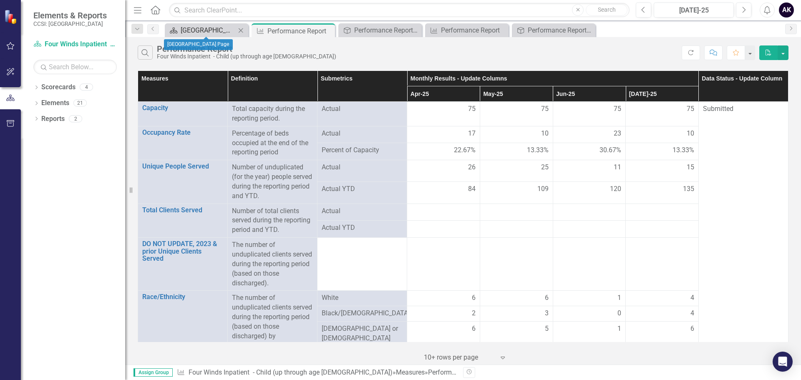
click at [209, 27] on div "[GEOGRAPHIC_DATA] Page" at bounding box center [208, 30] width 55 height 10
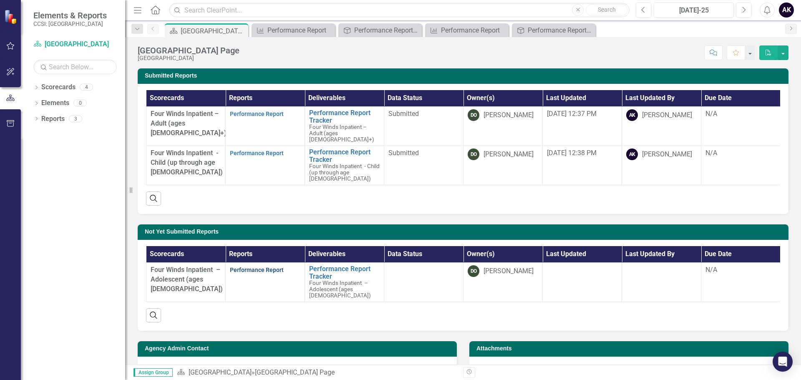
click at [279, 267] on link "Performance Report" at bounding box center [257, 270] width 54 height 7
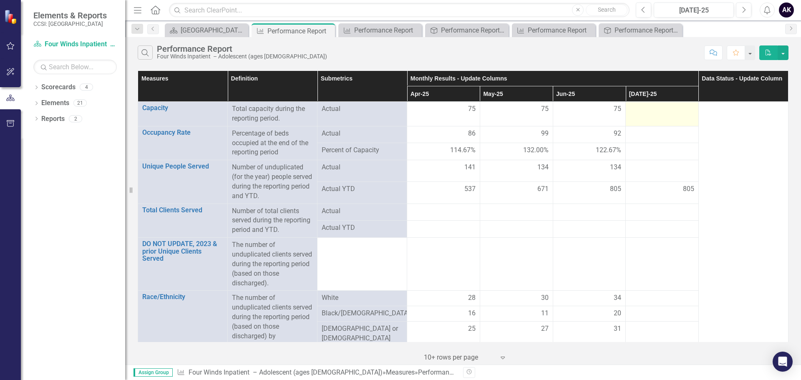
click at [649, 110] on div at bounding box center [662, 109] width 64 height 10
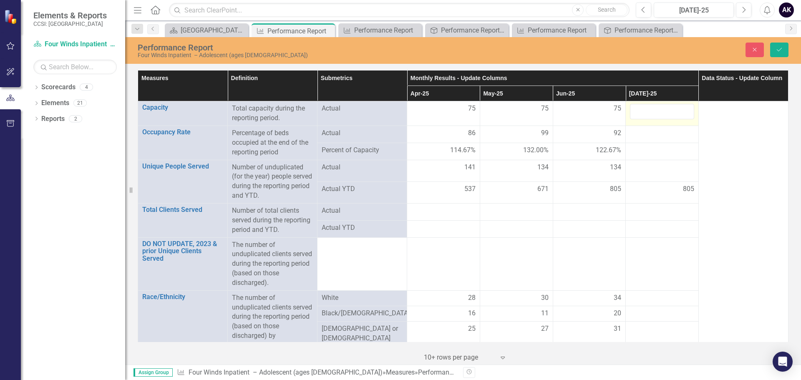
click at [649, 110] on input "number" at bounding box center [662, 111] width 64 height 15
type input "75"
click at [650, 133] on div at bounding box center [662, 133] width 64 height 10
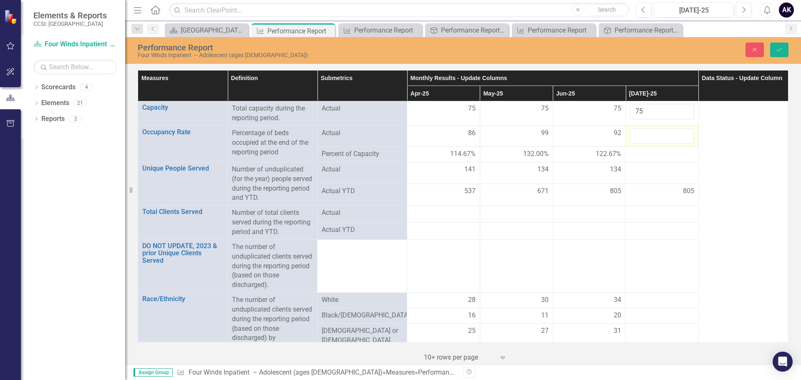
click at [650, 133] on input "number" at bounding box center [662, 135] width 64 height 15
type input "60"
click at [662, 174] on div at bounding box center [662, 170] width 64 height 10
click at [662, 174] on input "number" at bounding box center [662, 172] width 64 height 15
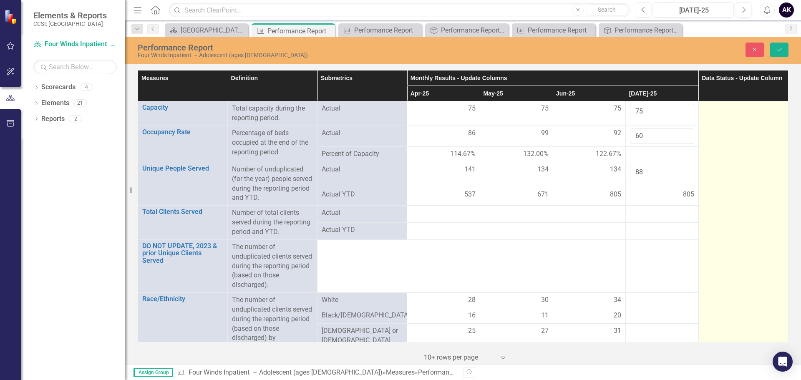
type input "88"
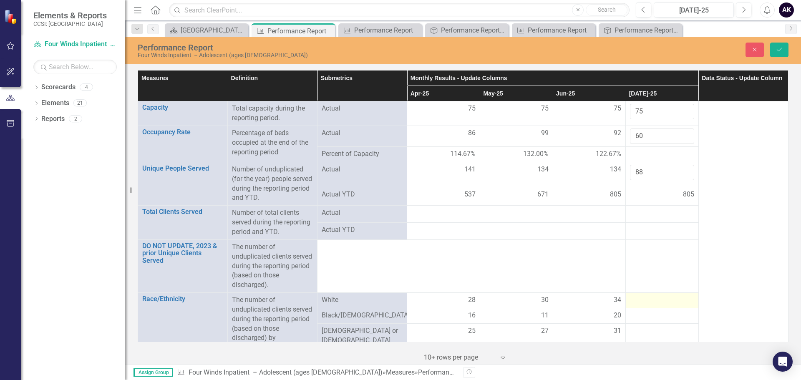
click at [641, 301] on div at bounding box center [662, 300] width 64 height 10
click at [641, 301] on input "number" at bounding box center [662, 302] width 64 height 15
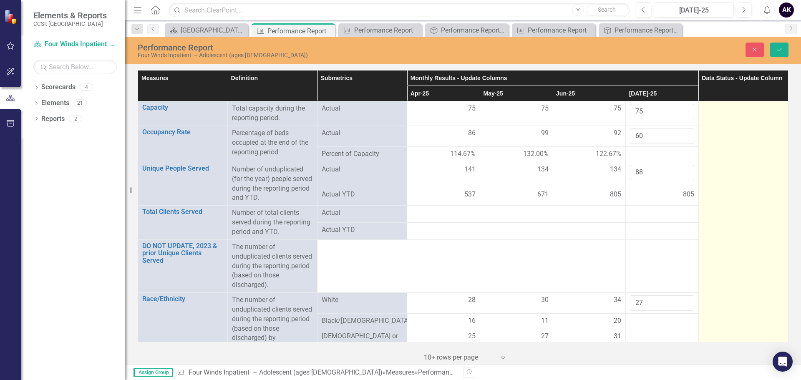
type input "27"
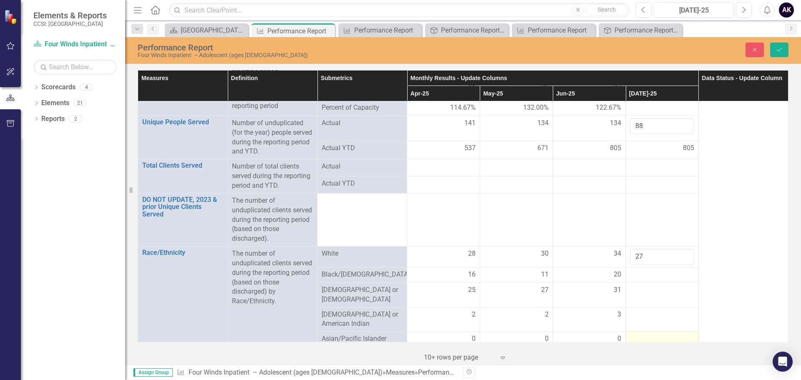
scroll to position [125, 0]
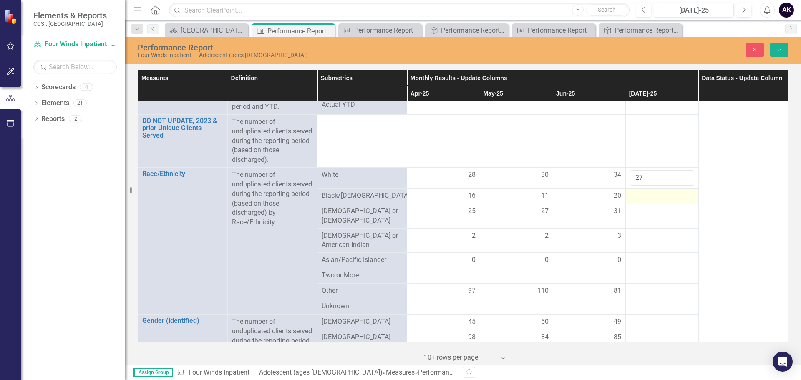
click at [635, 196] on div at bounding box center [662, 196] width 64 height 10
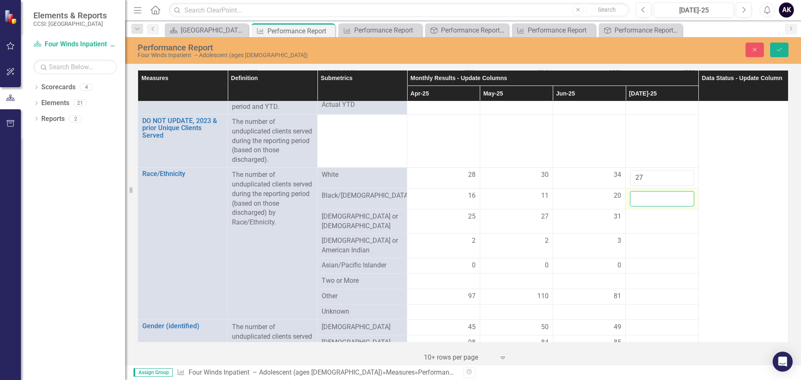
click at [635, 196] on input "number" at bounding box center [662, 198] width 64 height 15
type input "19"
click at [635, 216] on div at bounding box center [662, 217] width 64 height 10
type input "34"
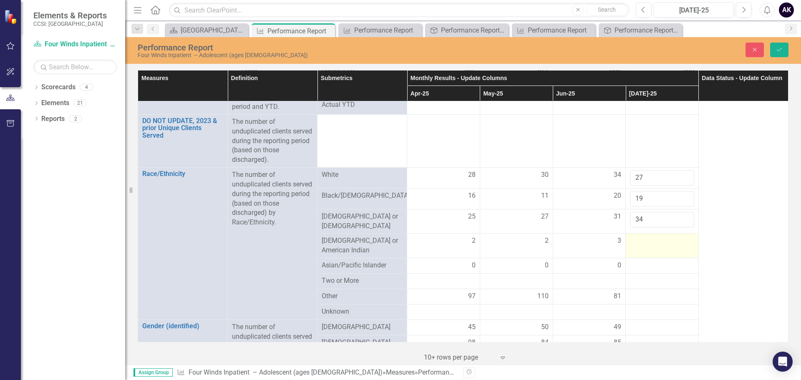
click at [637, 236] on div at bounding box center [662, 241] width 64 height 10
click at [637, 236] on input "number" at bounding box center [662, 243] width 64 height 15
type input "0"
click at [648, 265] on div at bounding box center [662, 266] width 64 height 10
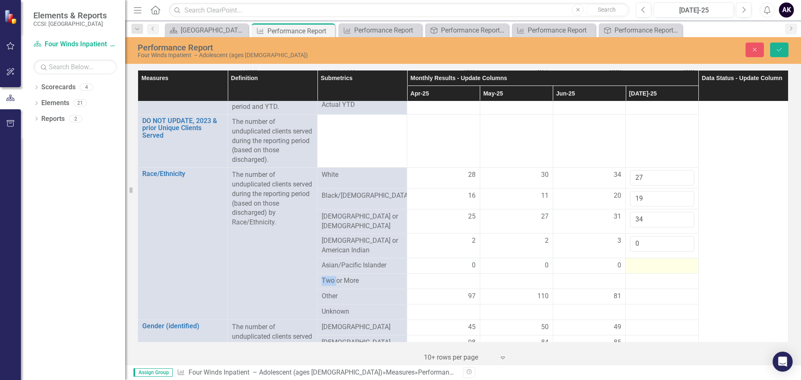
click at [648, 265] on div at bounding box center [662, 266] width 64 height 10
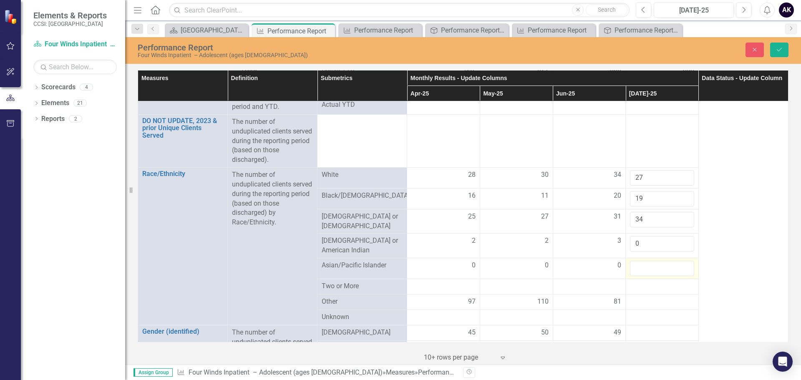
click at [648, 265] on input "number" at bounding box center [662, 268] width 64 height 15
type input "1"
click at [639, 300] on div at bounding box center [662, 302] width 64 height 10
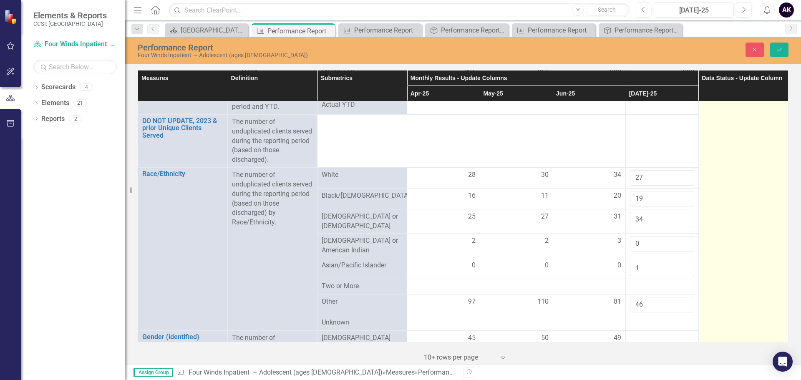
type input "46"
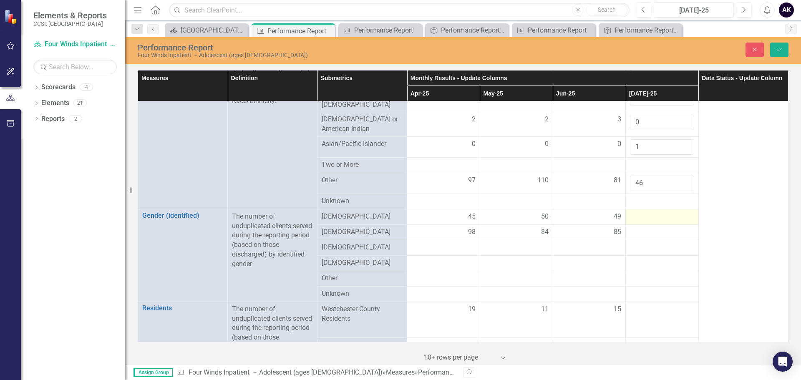
scroll to position [250, 0]
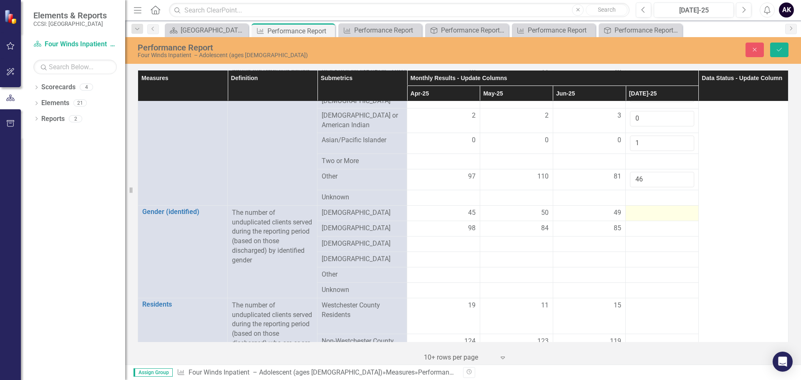
click at [644, 209] on div at bounding box center [662, 213] width 64 height 10
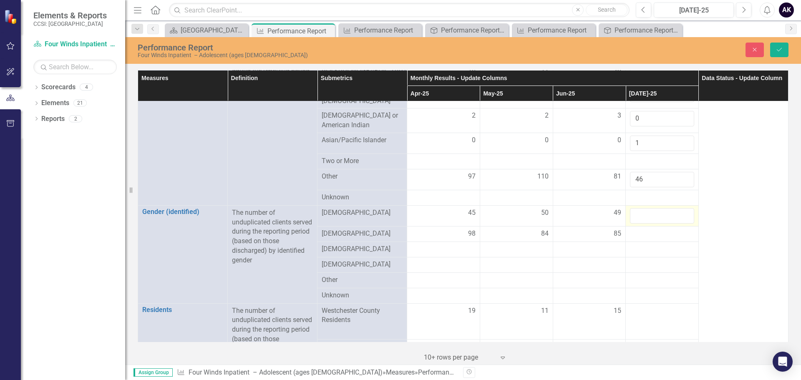
click at [644, 209] on input "number" at bounding box center [662, 215] width 64 height 15
type input "28"
click at [626, 232] on td at bounding box center [662, 233] width 73 height 15
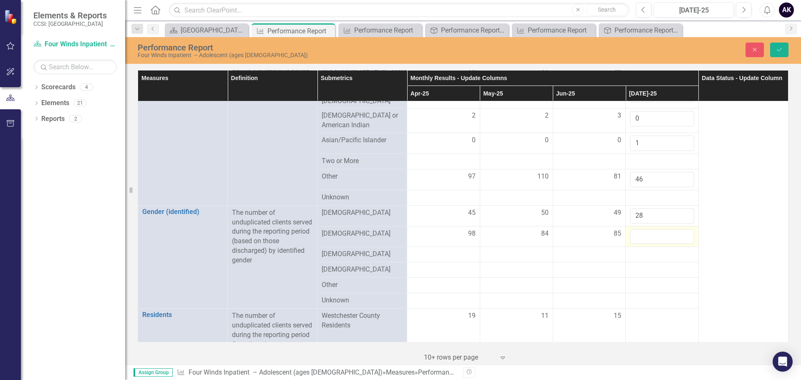
click at [626, 232] on td at bounding box center [662, 236] width 73 height 21
click at [632, 238] on input "number" at bounding box center [662, 236] width 64 height 15
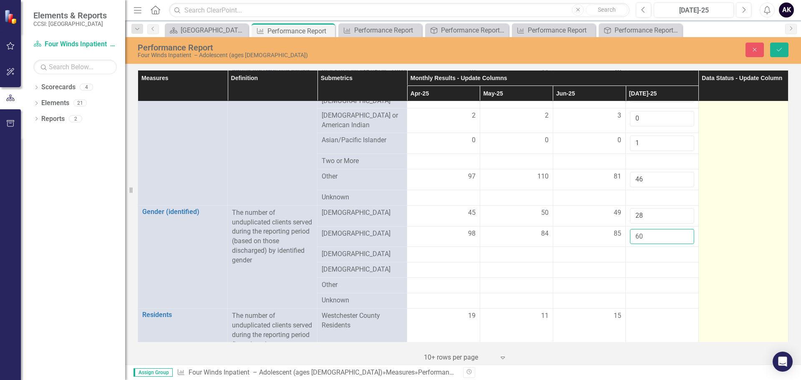
type input "60"
drag, startPoint x: 710, startPoint y: 220, endPoint x: 705, endPoint y: 202, distance: 18.2
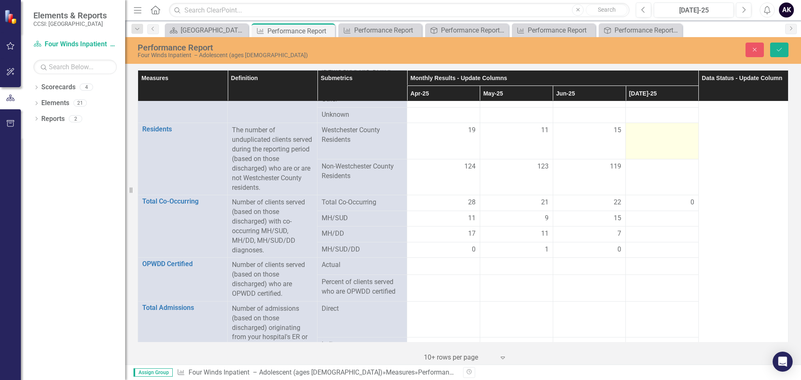
scroll to position [417, 0]
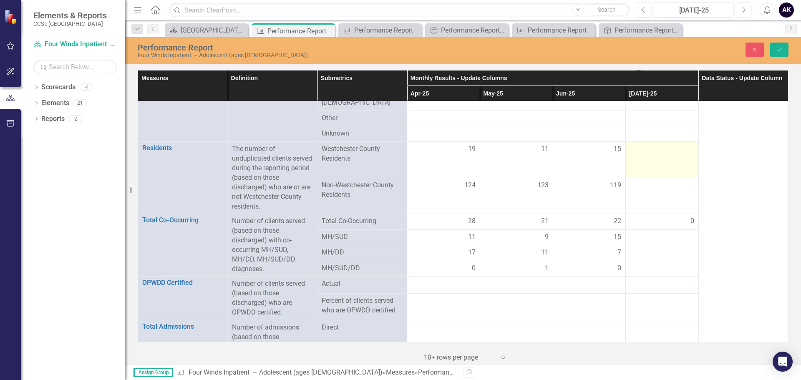
click at [628, 154] on td at bounding box center [662, 160] width 73 height 36
click at [630, 154] on input "number" at bounding box center [662, 151] width 64 height 15
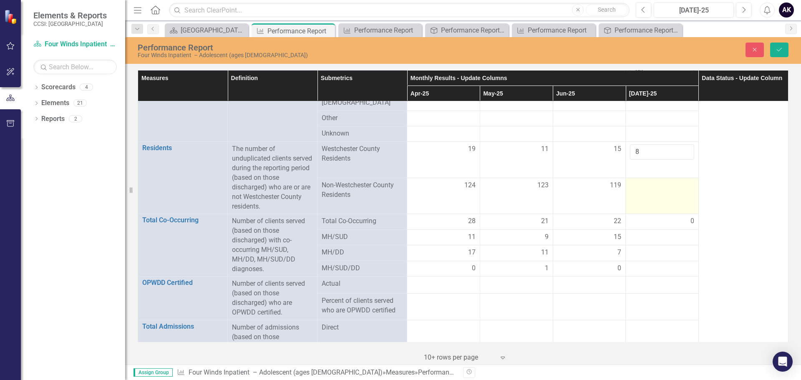
type input "8"
click at [654, 181] on div at bounding box center [662, 186] width 64 height 10
click at [654, 181] on input "number" at bounding box center [662, 188] width 64 height 15
type input "80"
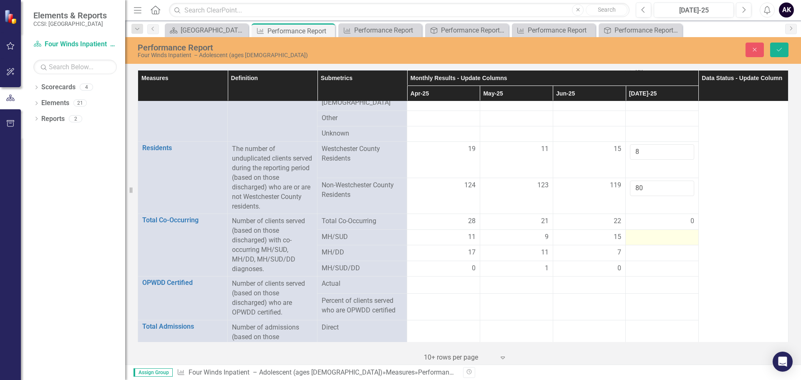
click at [647, 232] on div at bounding box center [662, 237] width 64 height 10
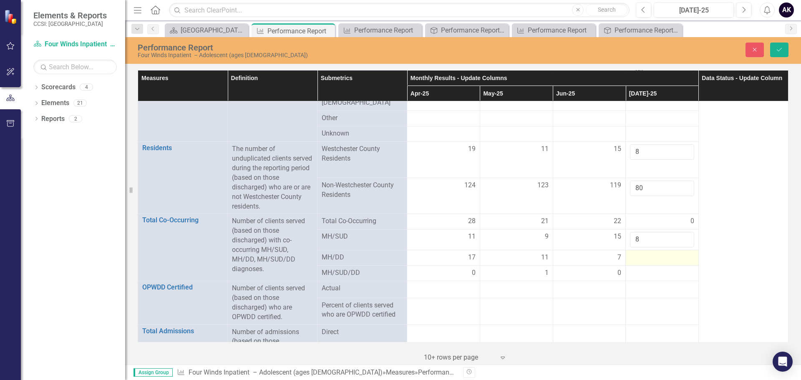
type input "8"
click at [631, 253] on div at bounding box center [662, 258] width 64 height 10
click at [631, 253] on input "number" at bounding box center [662, 260] width 64 height 15
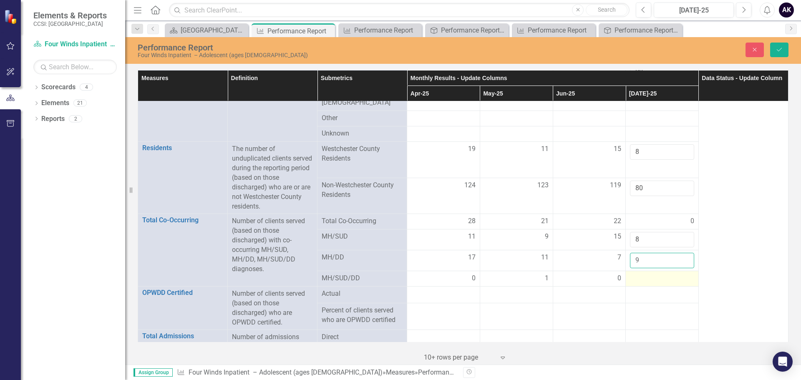
type input "9"
click at [626, 277] on td at bounding box center [662, 278] width 73 height 15
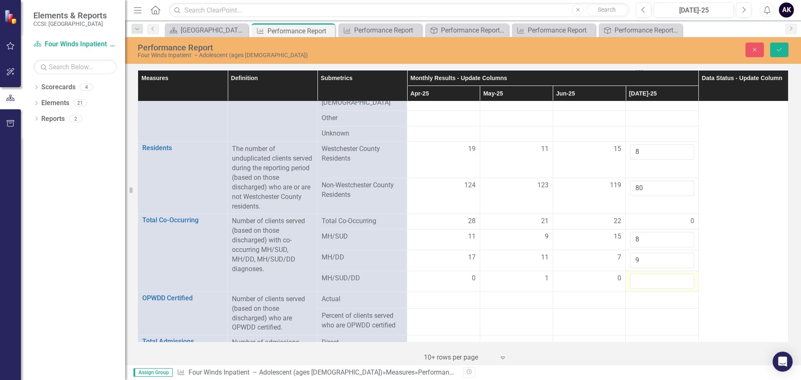
click at [626, 277] on td at bounding box center [662, 281] width 73 height 21
click at [637, 279] on input "number" at bounding box center [662, 281] width 64 height 15
type input "0"
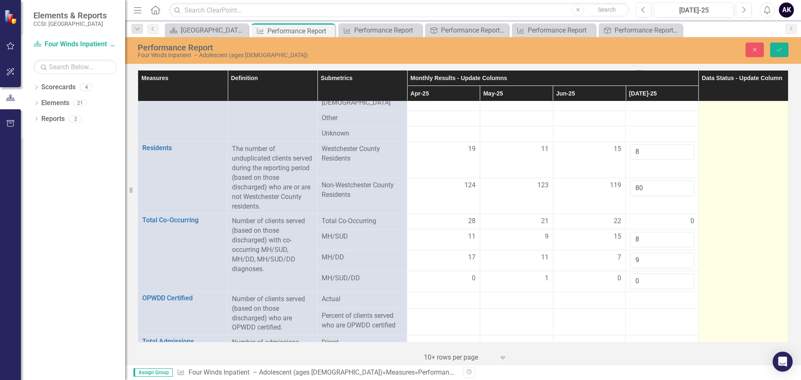
drag, startPoint x: 758, startPoint y: 222, endPoint x: 709, endPoint y: 211, distance: 50.1
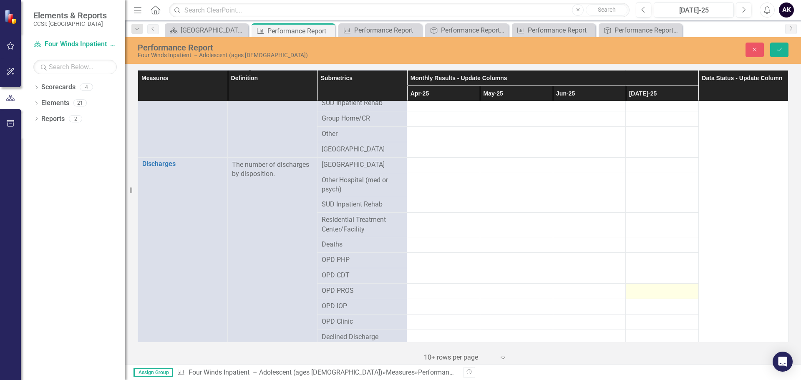
scroll to position [876, 0]
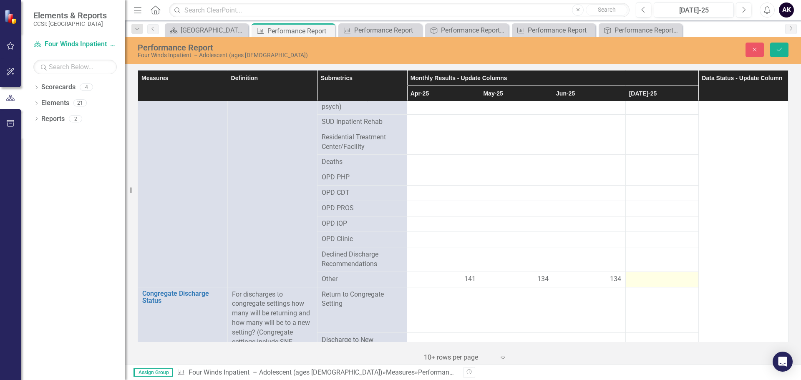
click at [648, 279] on div at bounding box center [662, 279] width 64 height 10
click at [647, 279] on div at bounding box center [662, 279] width 64 height 10
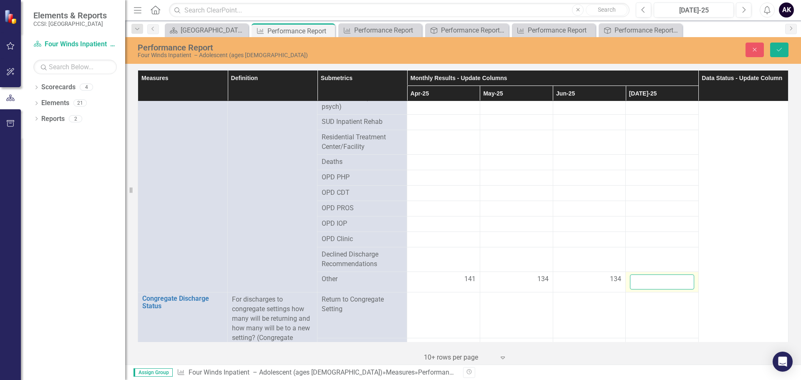
click at [647, 279] on input "number" at bounding box center [662, 281] width 64 height 15
drag, startPoint x: 647, startPoint y: 279, endPoint x: 632, endPoint y: 244, distance: 38.5
click at [649, 279] on input "number" at bounding box center [662, 281] width 64 height 15
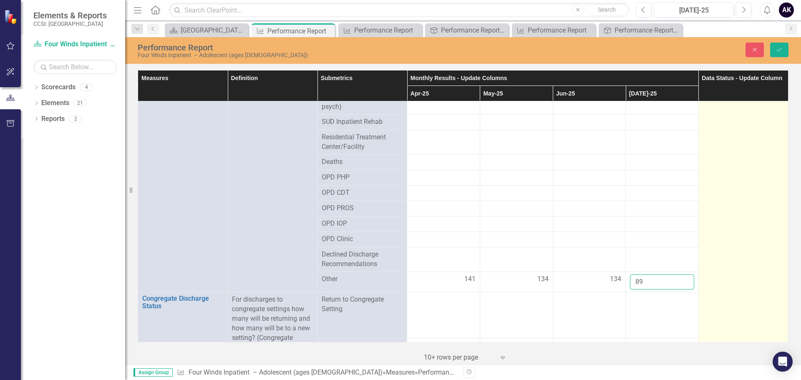
type input "89"
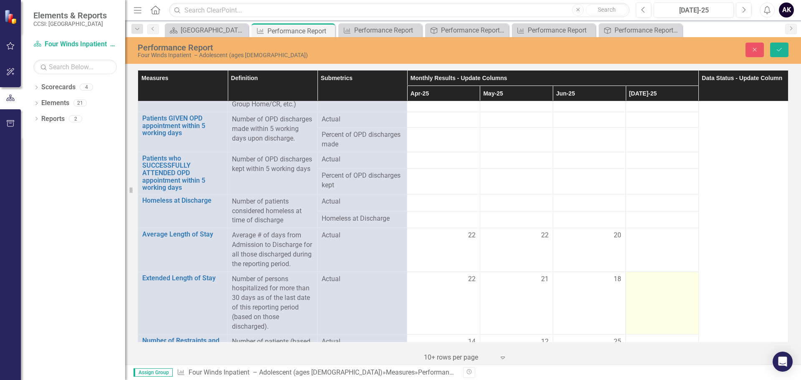
scroll to position [1210, 0]
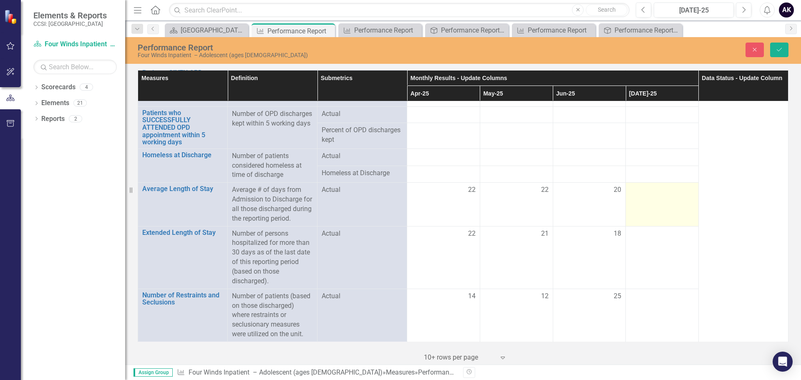
click at [649, 187] on div at bounding box center [662, 190] width 64 height 10
click at [649, 187] on input "number" at bounding box center [662, 192] width 64 height 15
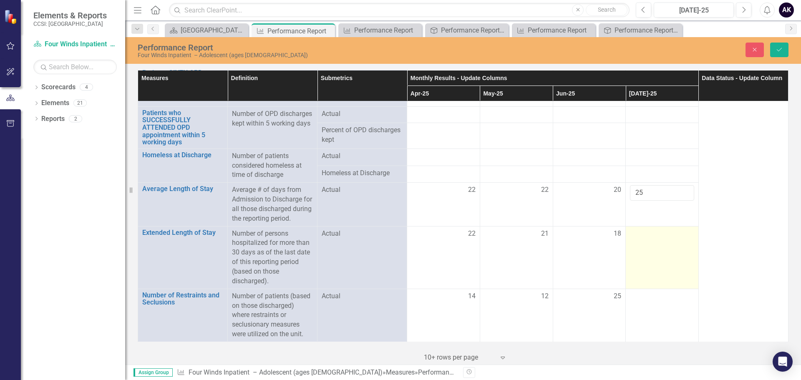
type input "25"
click at [662, 244] on td at bounding box center [662, 257] width 73 height 63
click at [661, 239] on div at bounding box center [662, 234] width 64 height 10
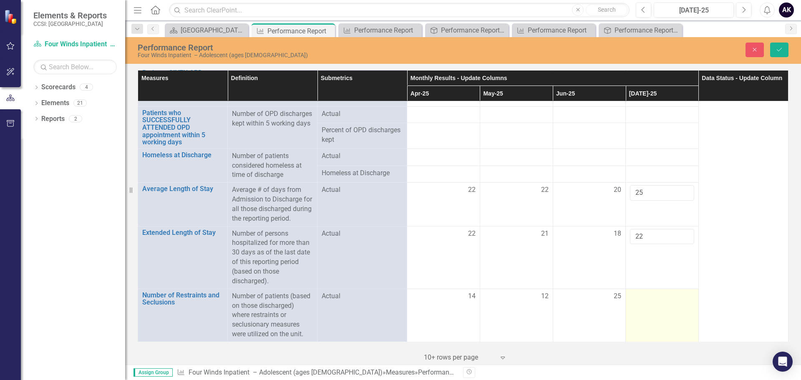
type input "22"
click at [651, 300] on div at bounding box center [662, 297] width 64 height 10
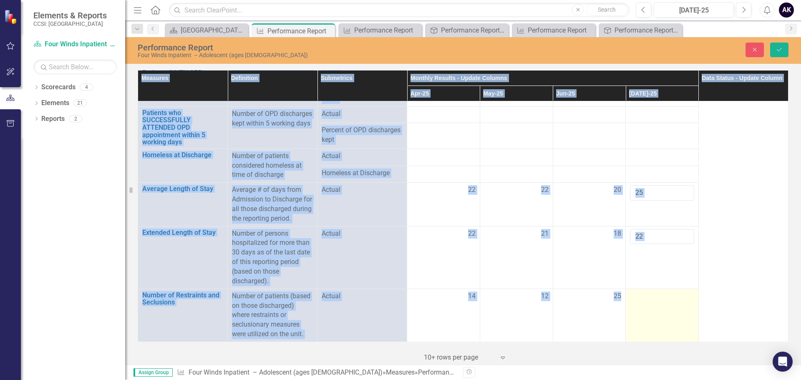
click at [651, 300] on div at bounding box center [662, 297] width 64 height 10
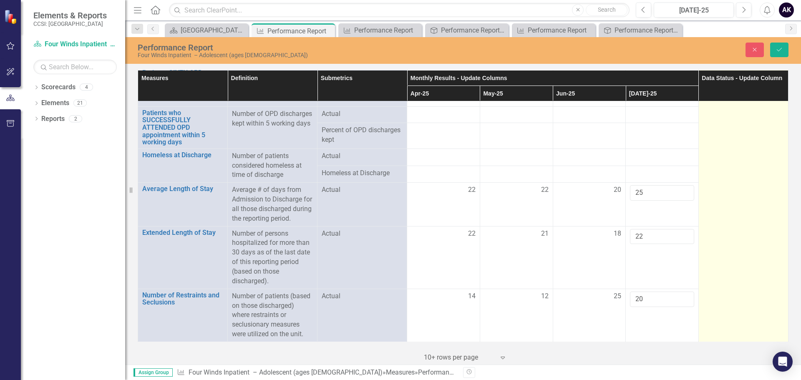
type input "20"
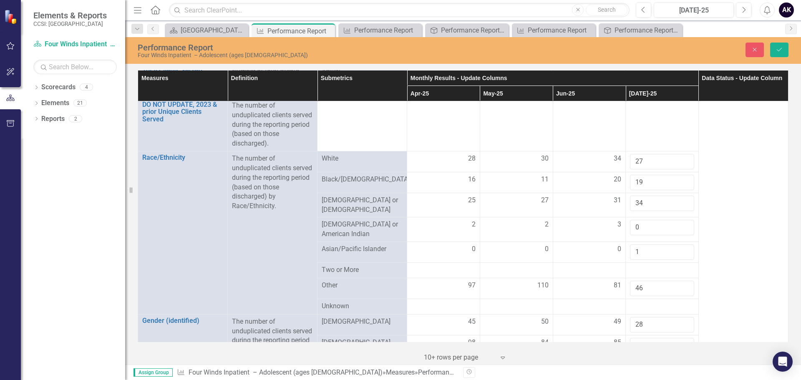
scroll to position [0, 0]
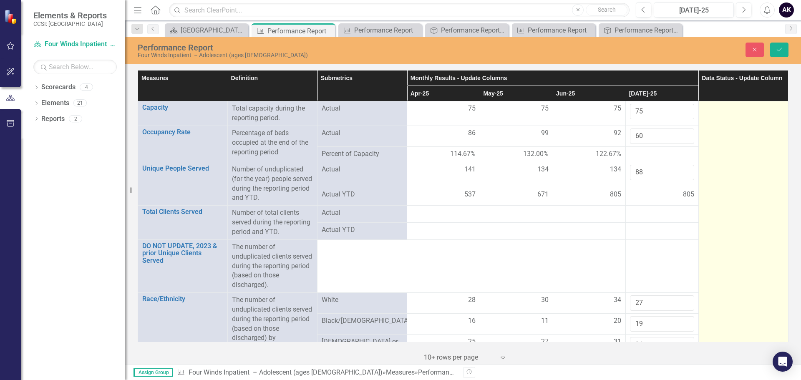
click at [724, 113] on div at bounding box center [743, 109] width 81 height 10
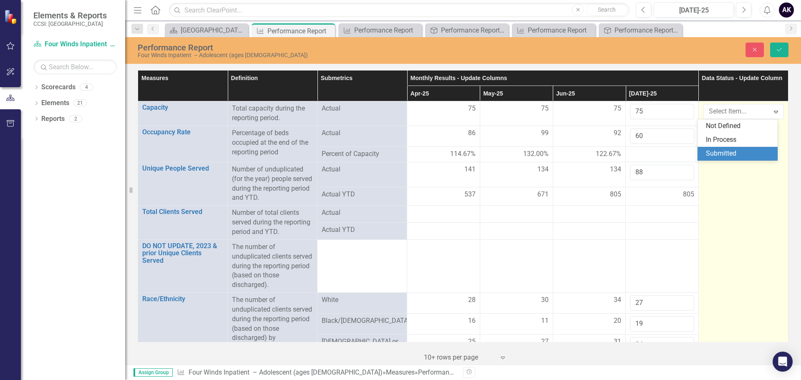
click at [737, 151] on div "Submitted" at bounding box center [739, 154] width 67 height 10
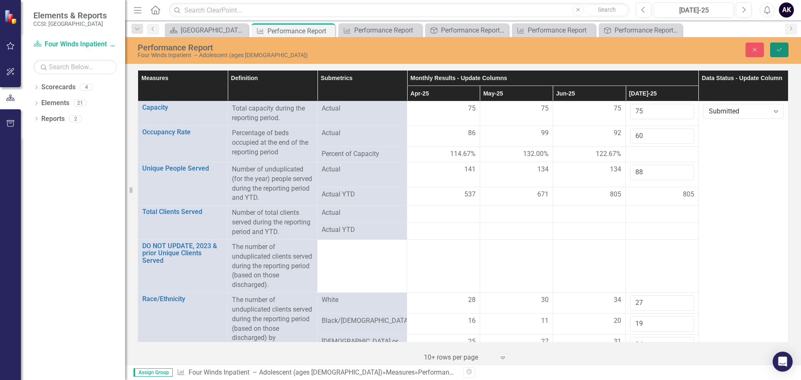
click at [784, 48] on button "Save" at bounding box center [779, 50] width 18 height 15
